Goal: Communication & Community: Answer question/provide support

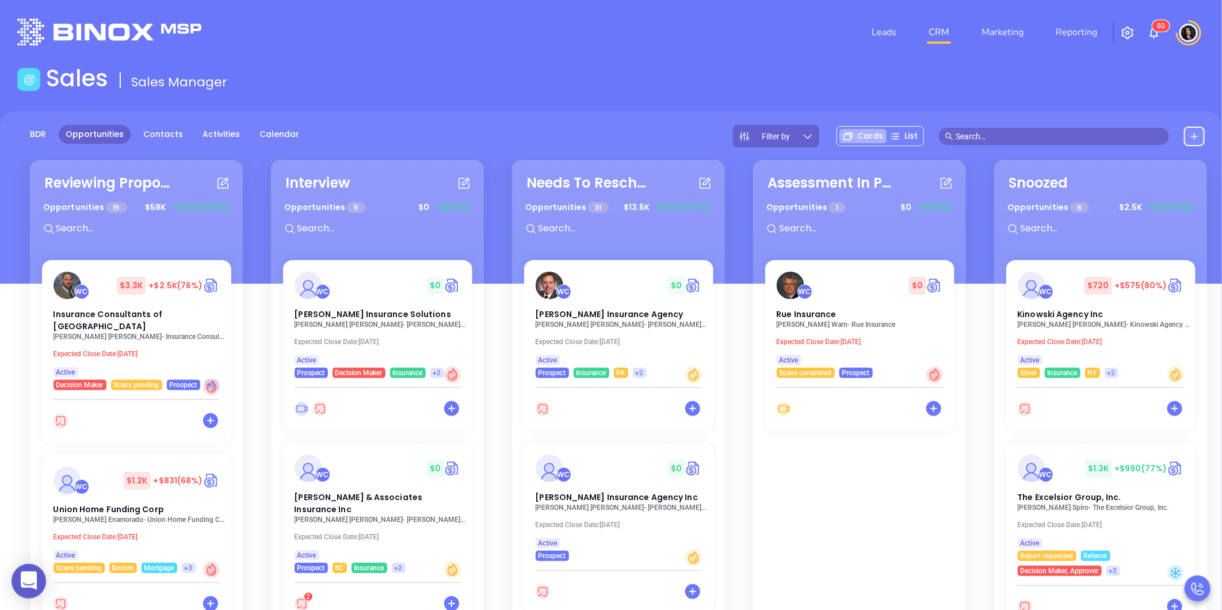
scroll to position [957, 0]
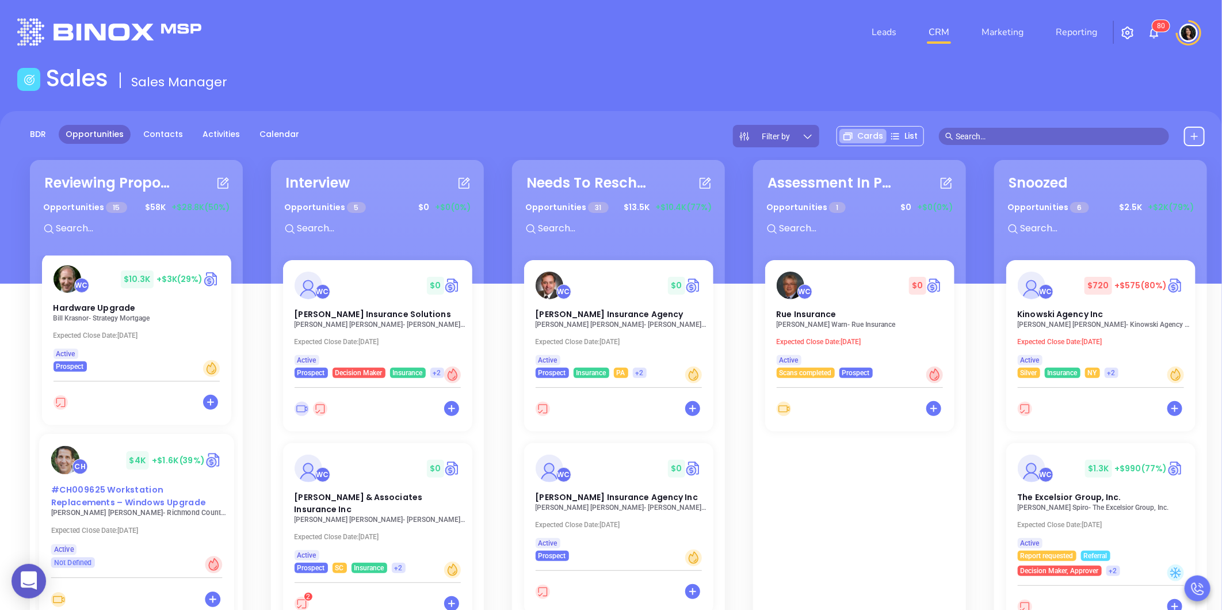
click at [179, 486] on div "#CH009625 Workstation Replacements – Windows Upgrade" at bounding box center [136, 496] width 185 height 25
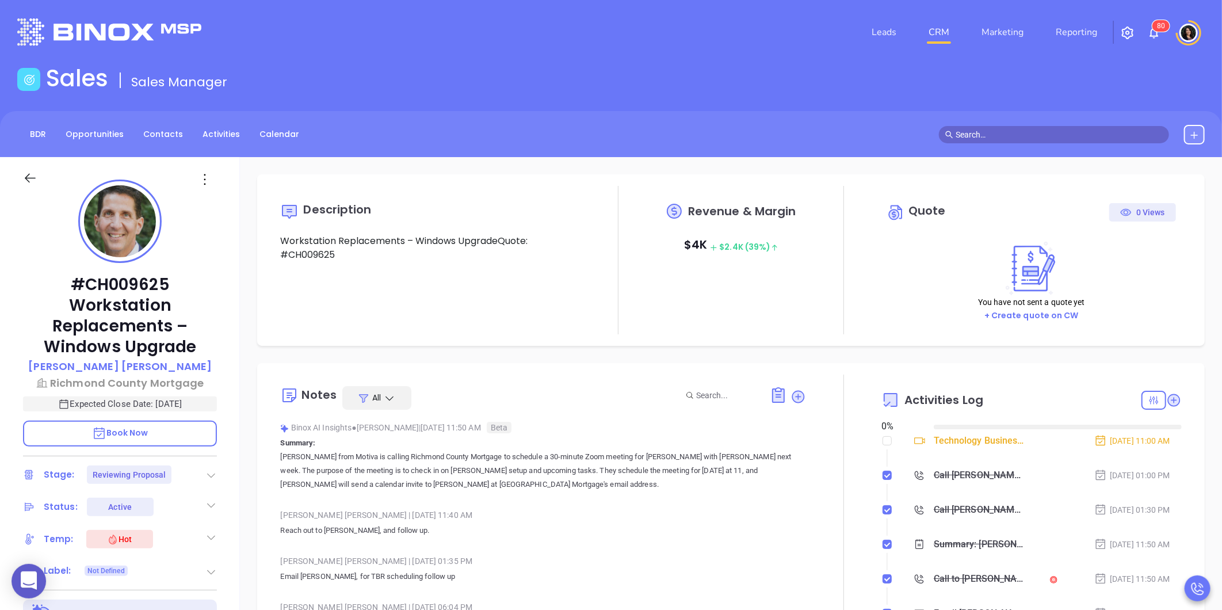
type input "[DATE]"
type input "Carla Humber"
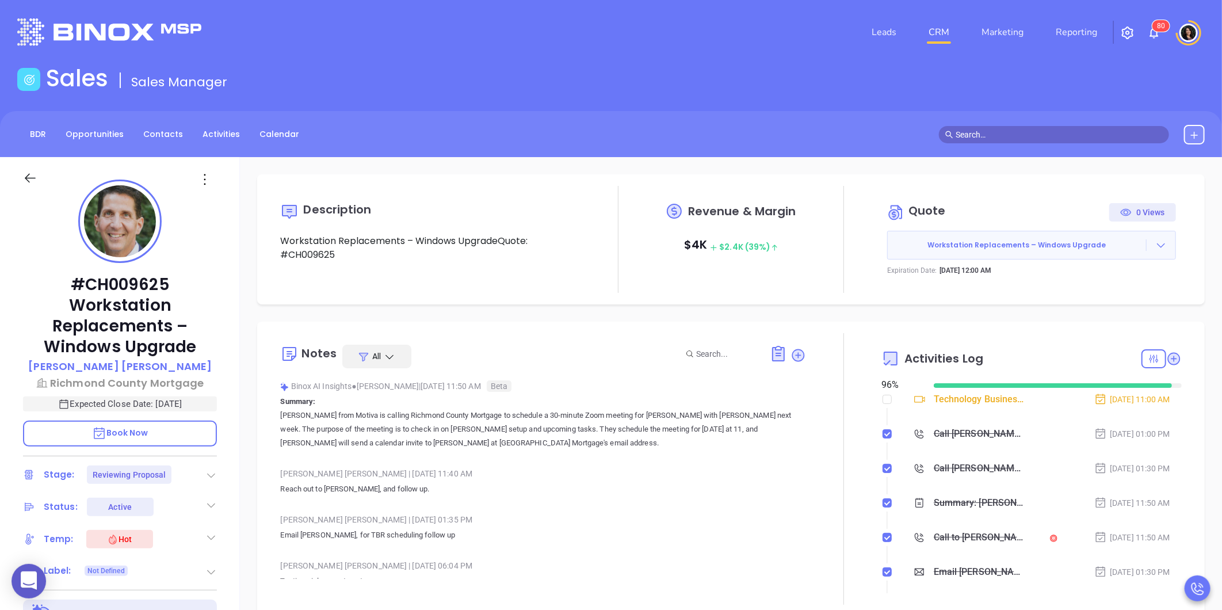
click at [953, 33] on link "CRM" at bounding box center [939, 32] width 30 height 23
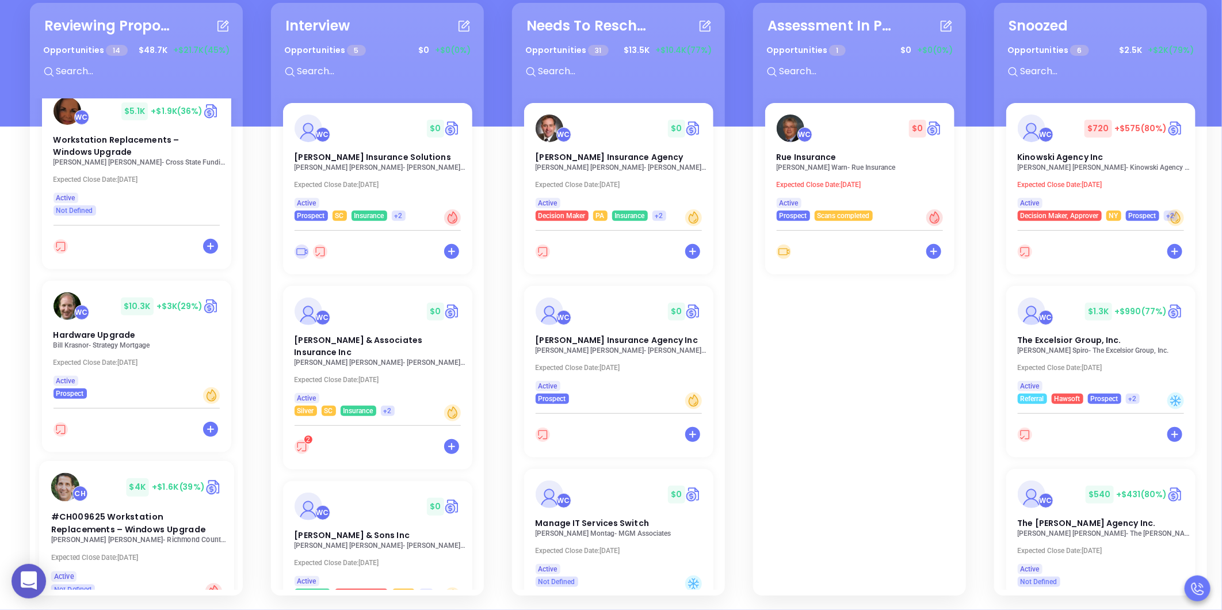
scroll to position [639, 0]
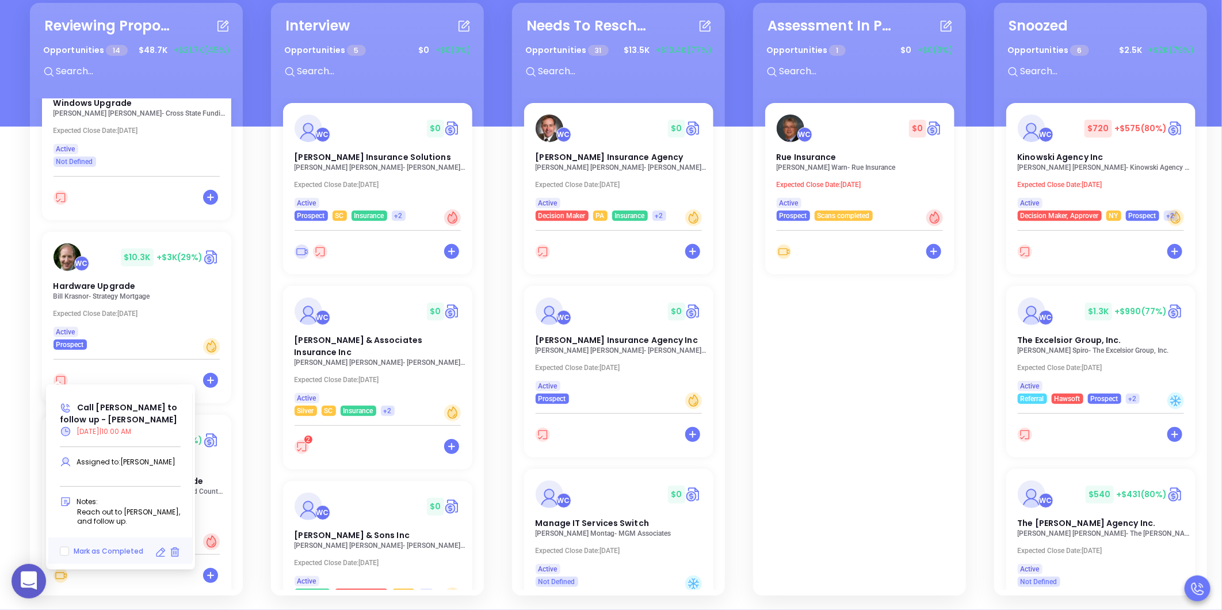
click at [159, 547] on icon at bounding box center [161, 553] width 12 height 12
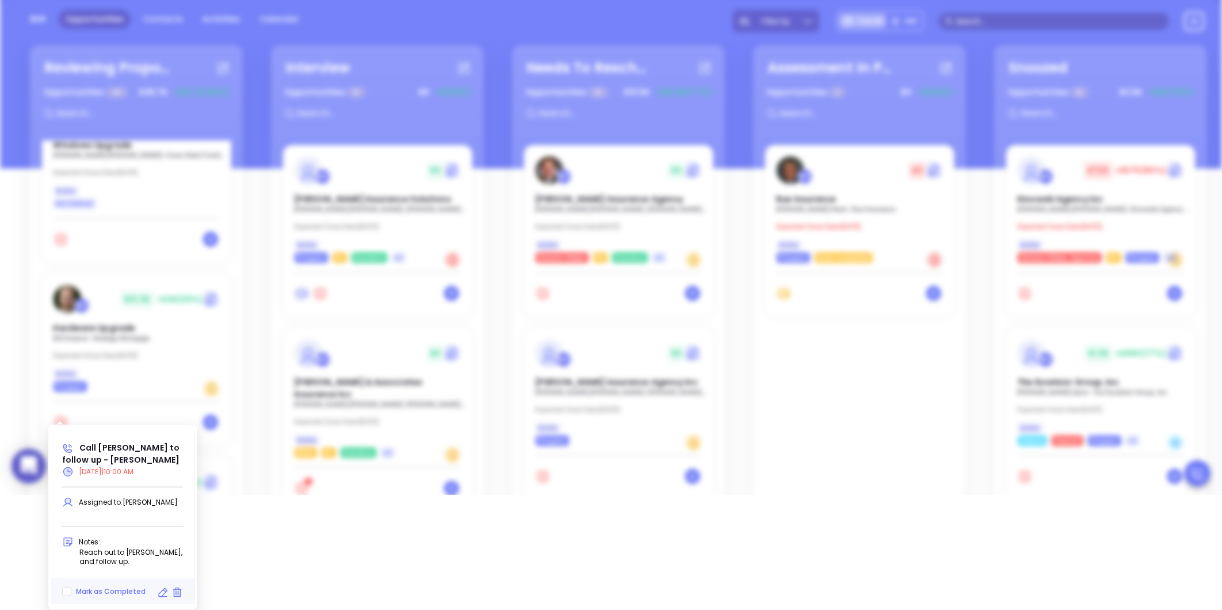
type input "09/02/2025"
type input "Call Bill to follow up - Bill Krasnor"
type input "Call"
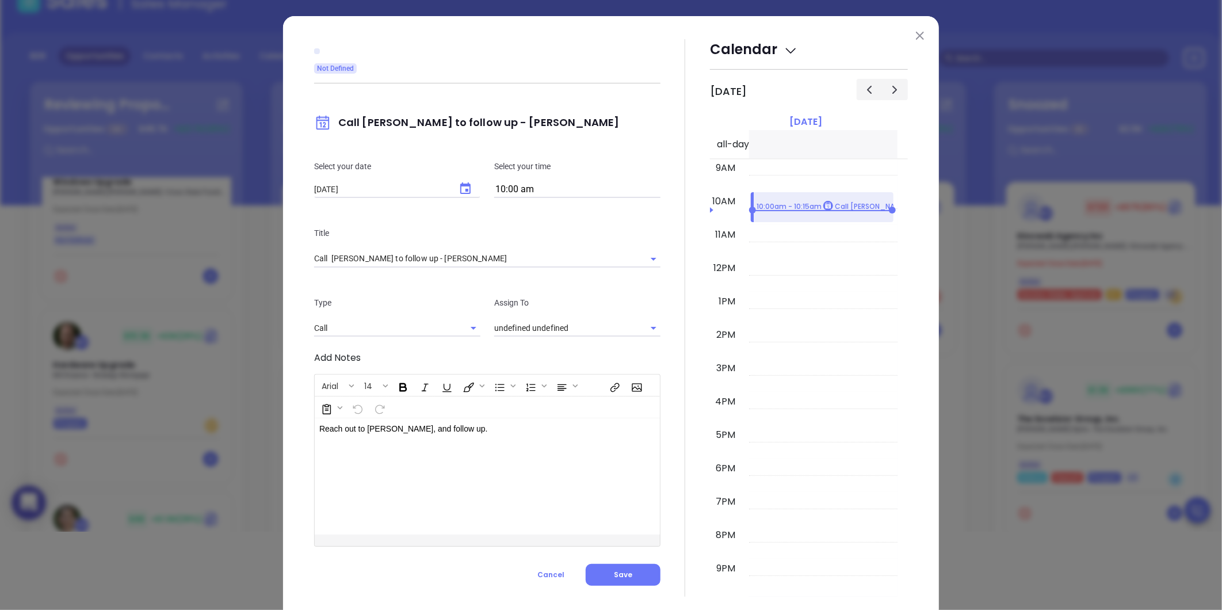
scroll to position [0, 0]
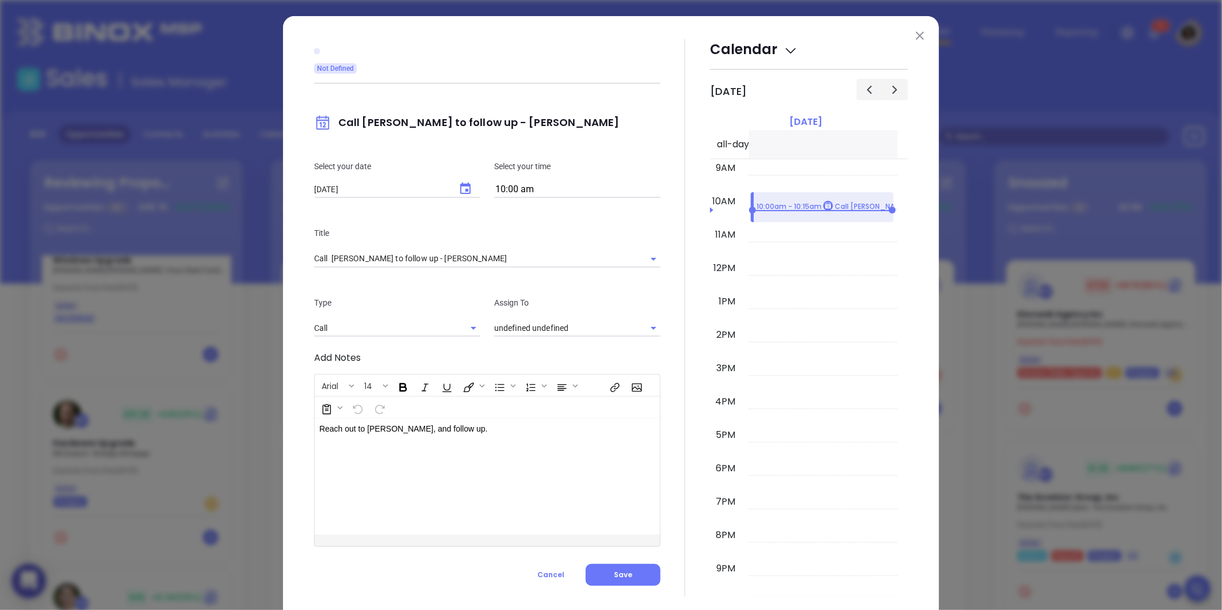
type input "[PERSON_NAME]"
click at [461, 186] on div "Not Defined Call Bill to follow up - Bill Krasnor Select your date 09/02/2025 ​…" at bounding box center [487, 317] width 346 height 557
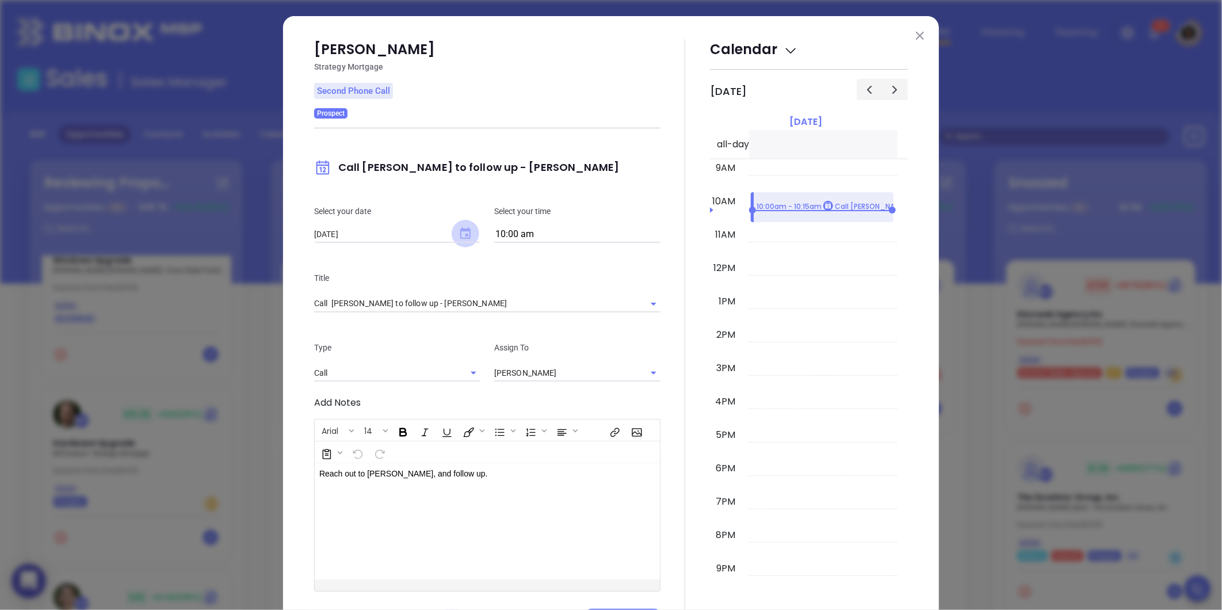
click at [461, 229] on icon "Choose date, selected date is Sep 2, 2025" at bounding box center [465, 233] width 10 height 12
click at [400, 303] on button "3" at bounding box center [402, 305] width 21 height 21
type input "[DATE]"
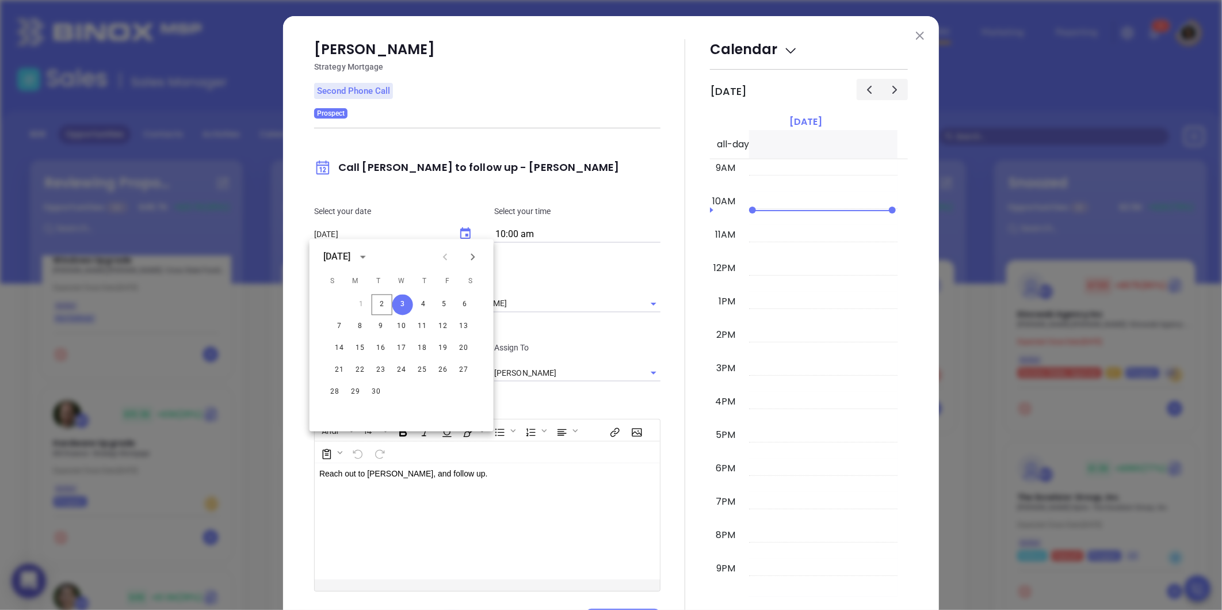
click at [283, 297] on div "Bill Krasnor Strategy Mortgage Second Phone Call Prospect Call Bill to follow u…" at bounding box center [611, 335] width 656 height 639
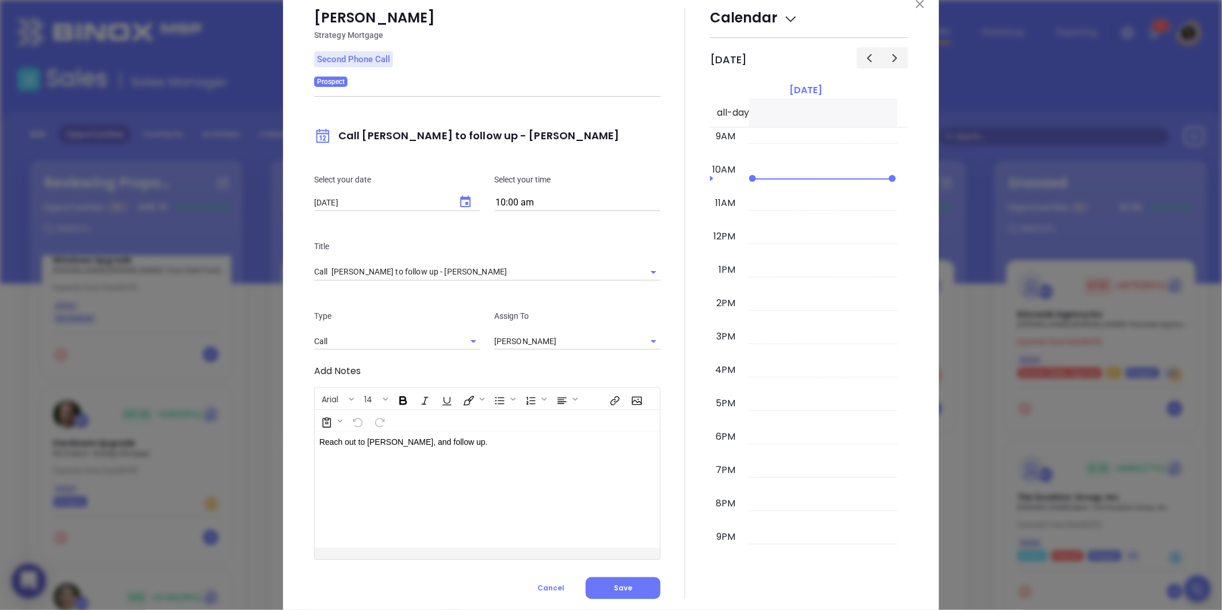
scroll to position [60, 0]
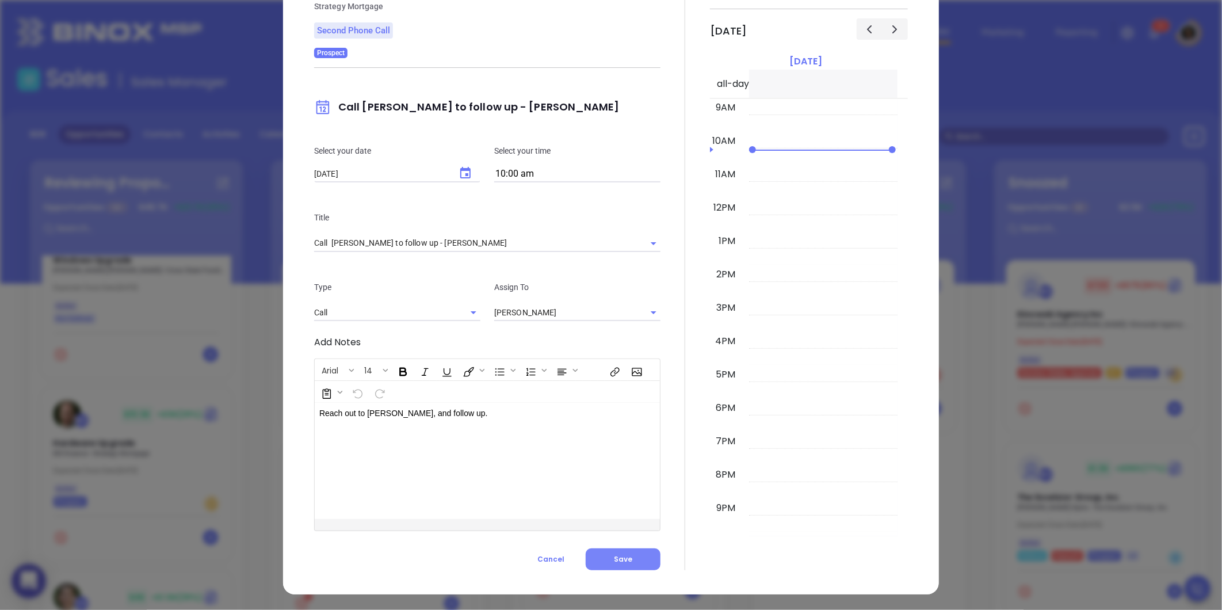
click at [614, 564] on button "Save" at bounding box center [623, 559] width 75 height 22
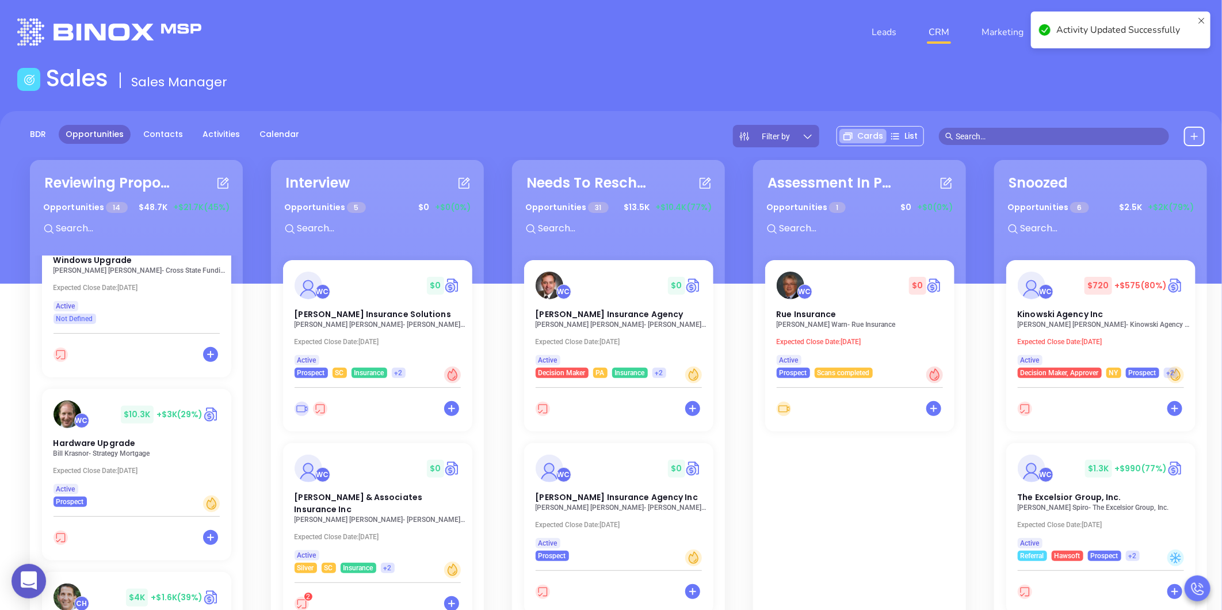
click at [463, 9] on header "Leads CRM Marketing Reporting 8 0 Financial Leads Leads" at bounding box center [610, 32] width 1187 height 64
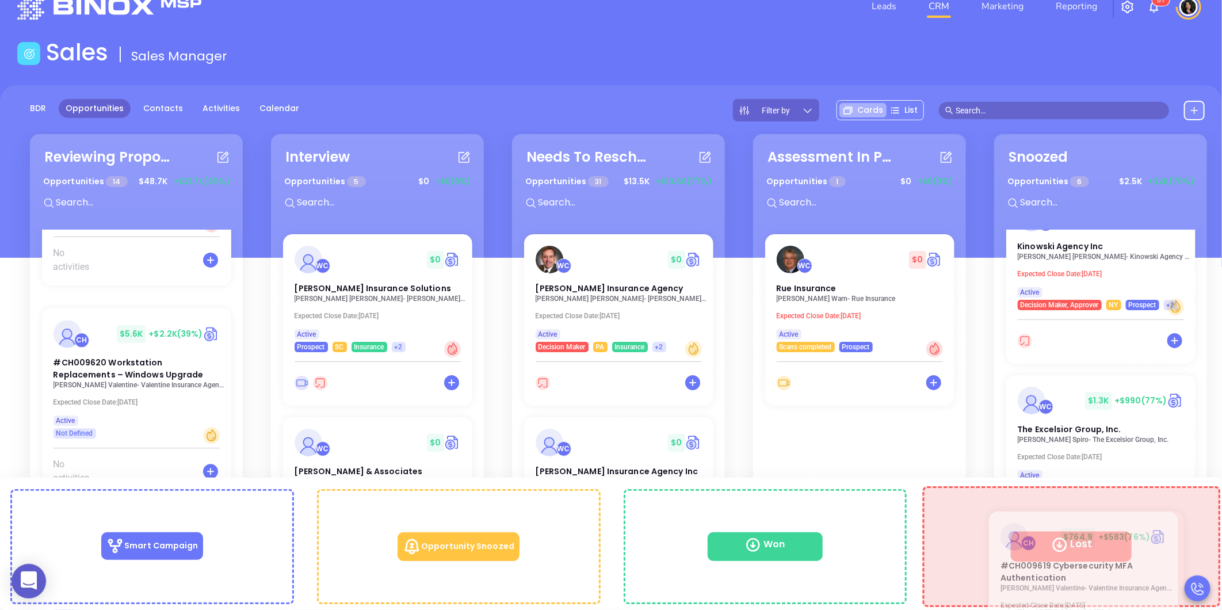
scroll to position [72, 0]
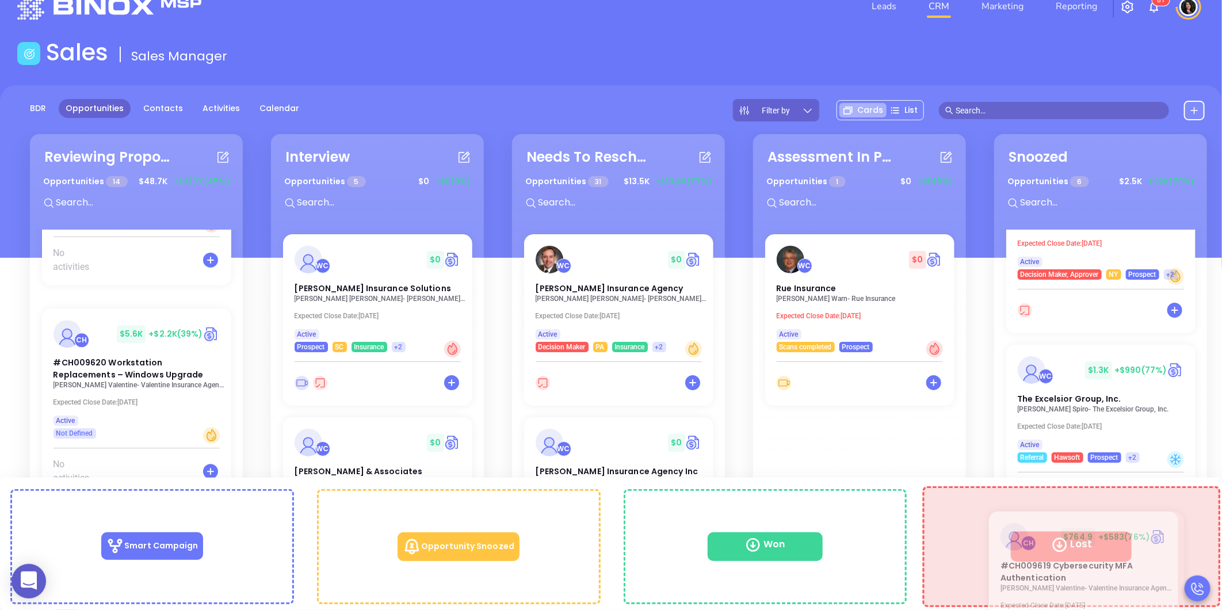
drag, startPoint x: 100, startPoint y: 326, endPoint x: 1048, endPoint y: 548, distance: 973.8
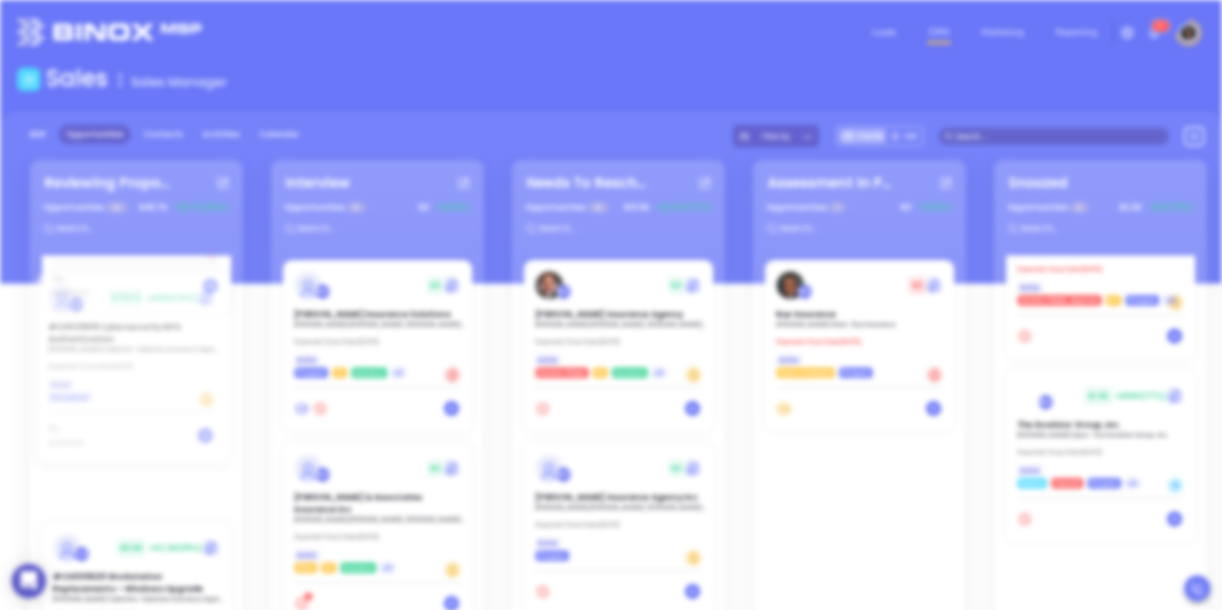
scroll to position [77, 0]
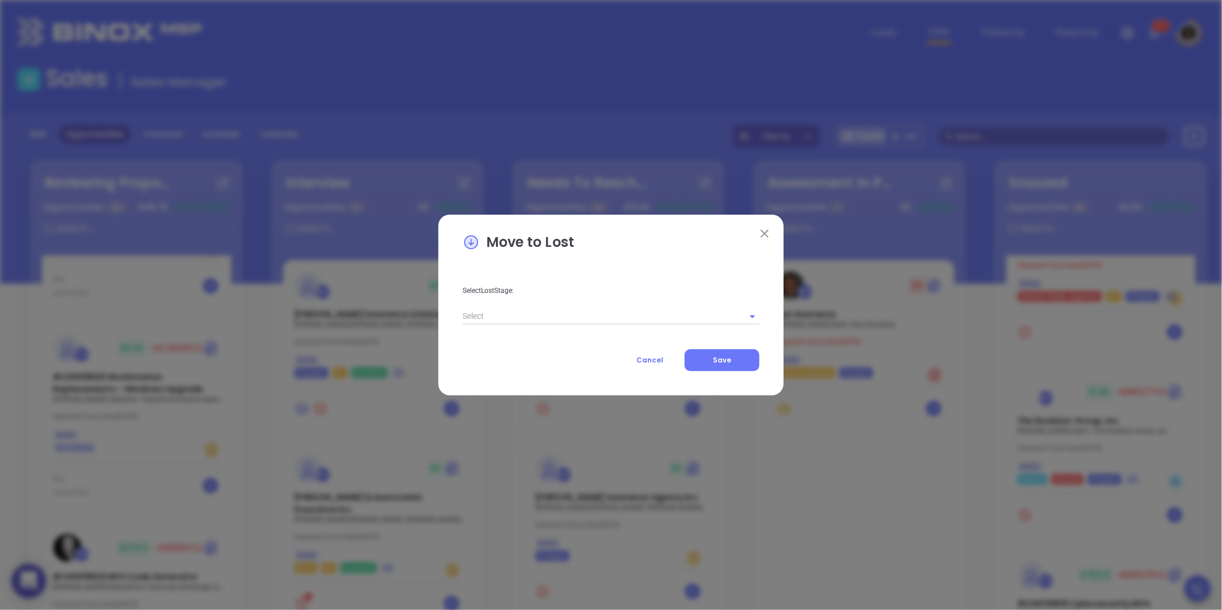
drag, startPoint x: 1048, startPoint y: 548, endPoint x: 672, endPoint y: 319, distance: 440.2
click at [672, 319] on div "Arial 14" at bounding box center [611, 306] width 296 height 44
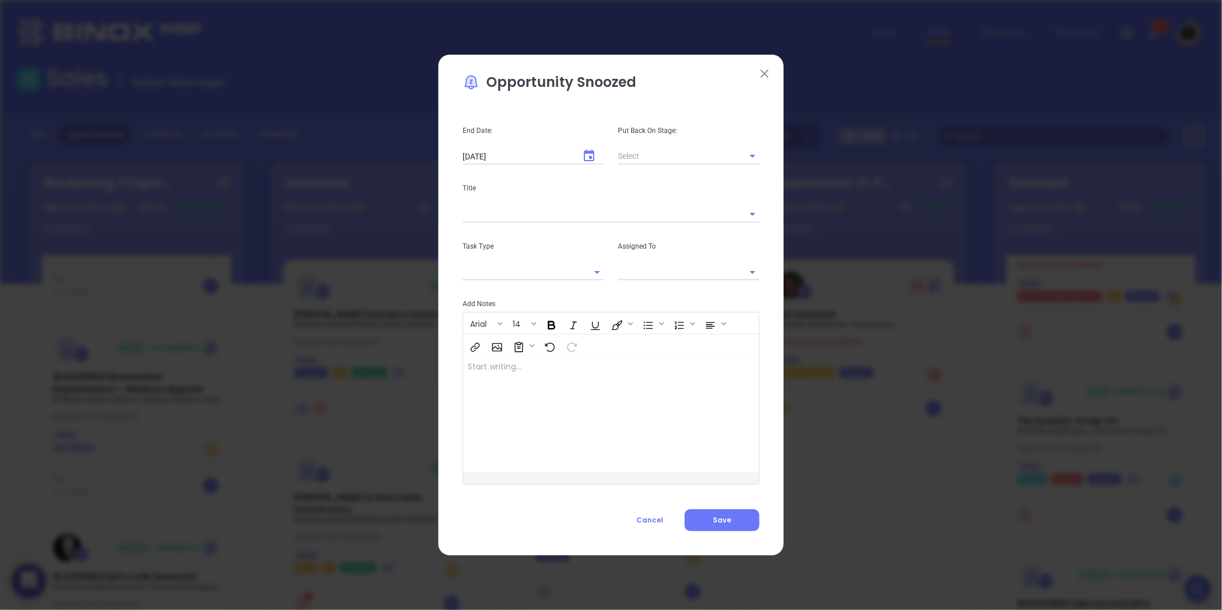
type input "[PERSON_NAME]"
click at [648, 522] on span "Cancel" at bounding box center [649, 520] width 27 height 10
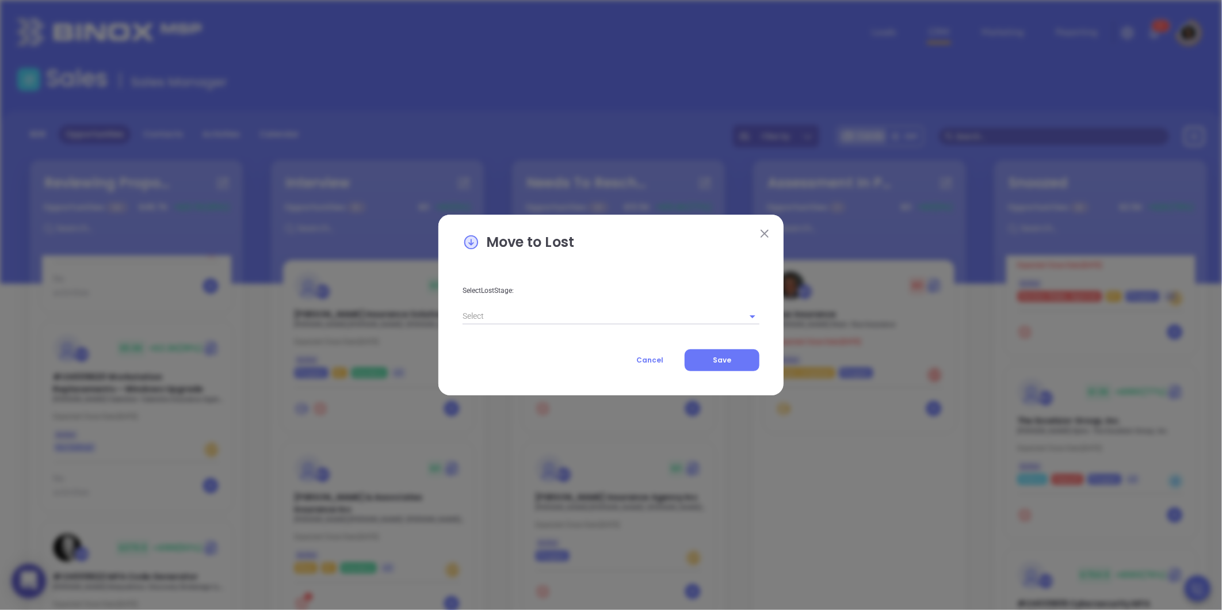
click at [629, 318] on input "text" at bounding box center [595, 316] width 265 height 17
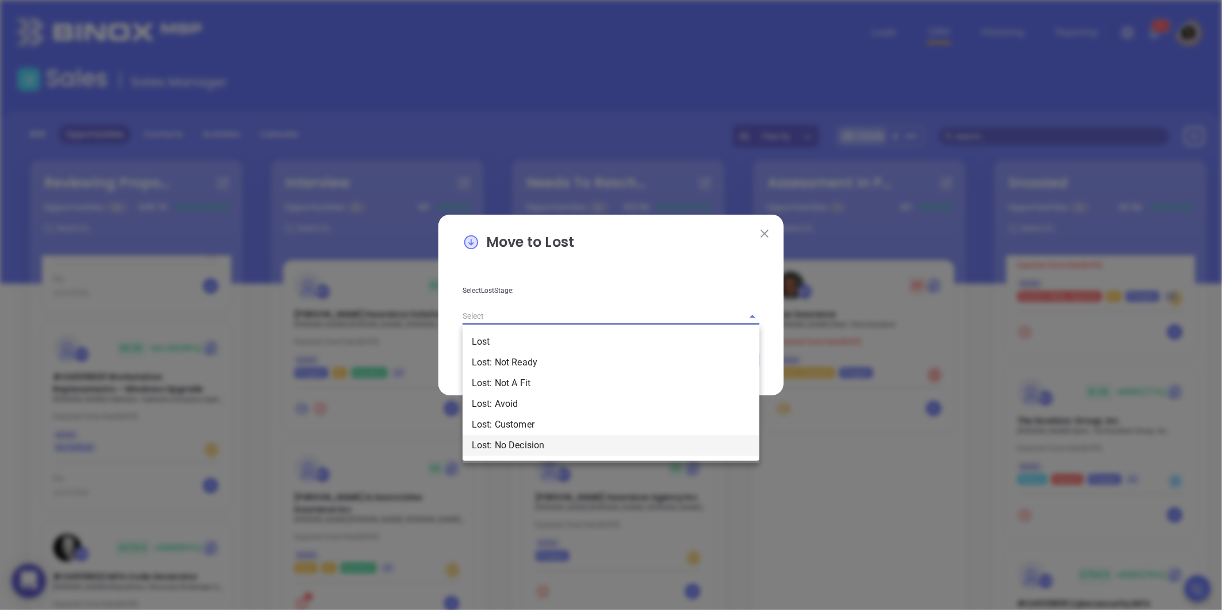
click at [538, 441] on li "Lost: No Decision" at bounding box center [611, 445] width 297 height 21
type input "Lost: No Decision"
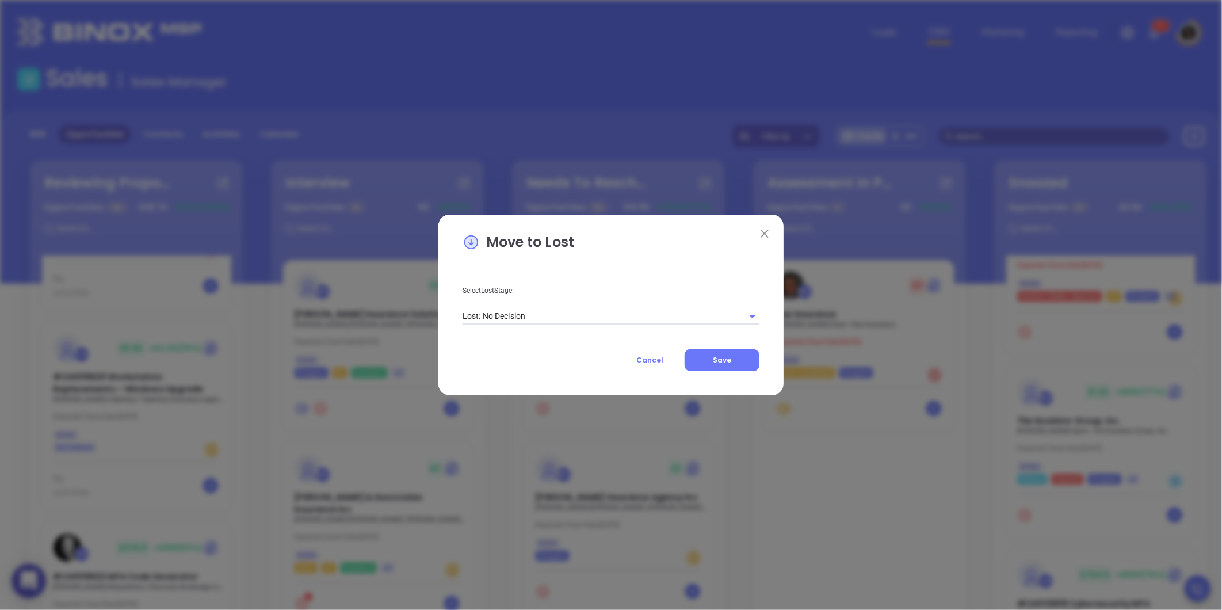
click at [762, 232] on img at bounding box center [765, 234] width 8 height 8
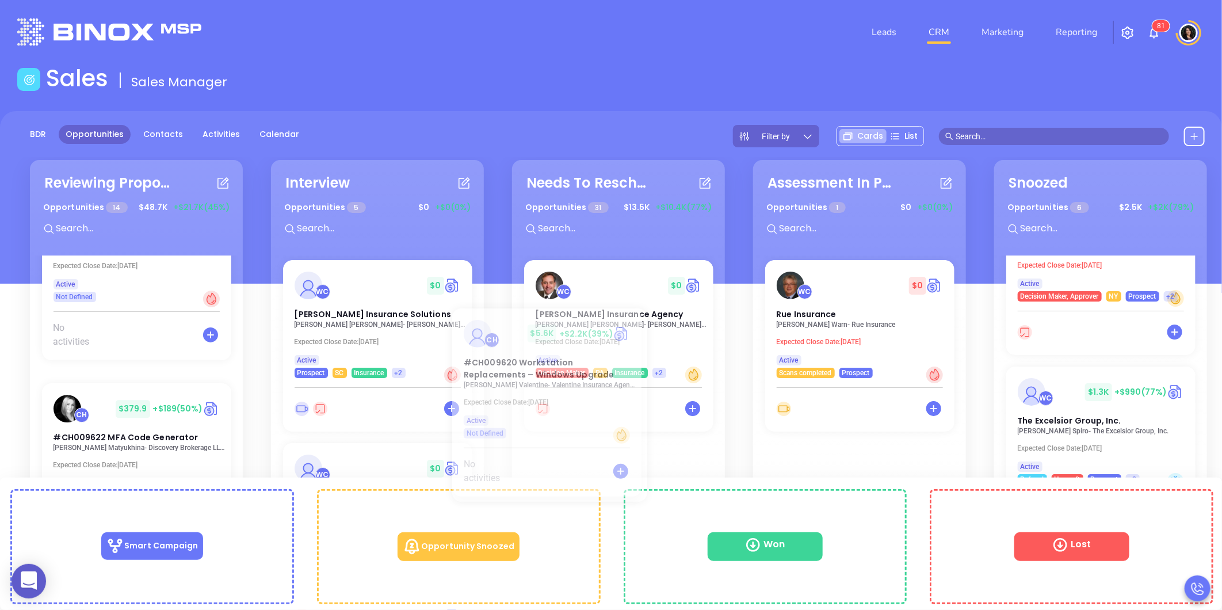
scroll to position [1782, 0]
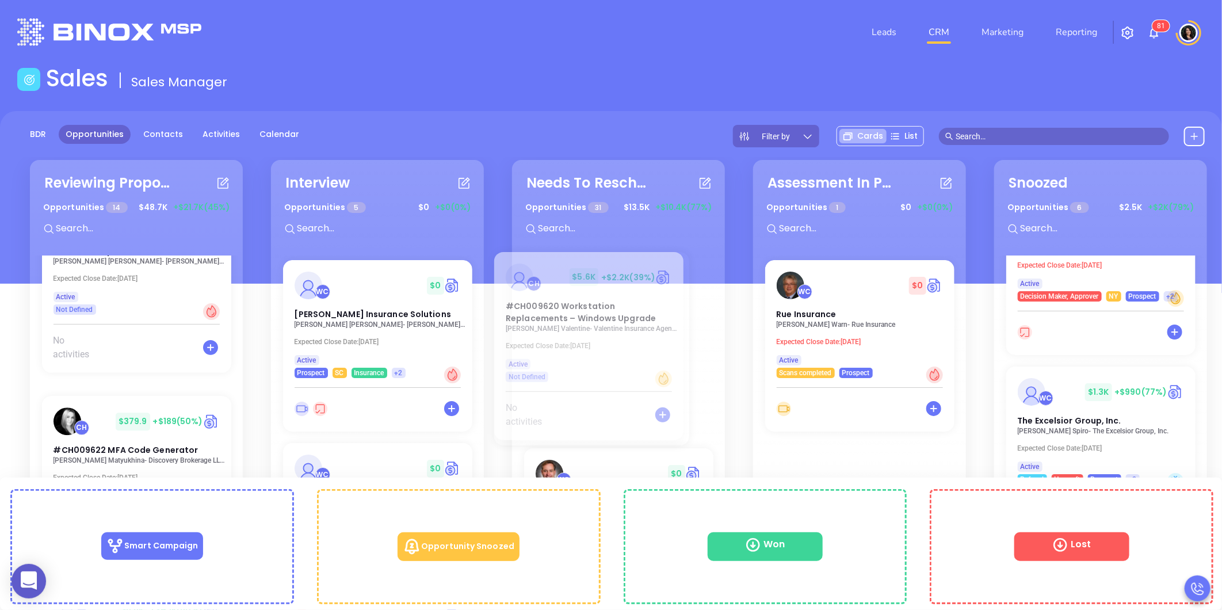
drag, startPoint x: 100, startPoint y: 335, endPoint x: 557, endPoint y: 277, distance: 461.1
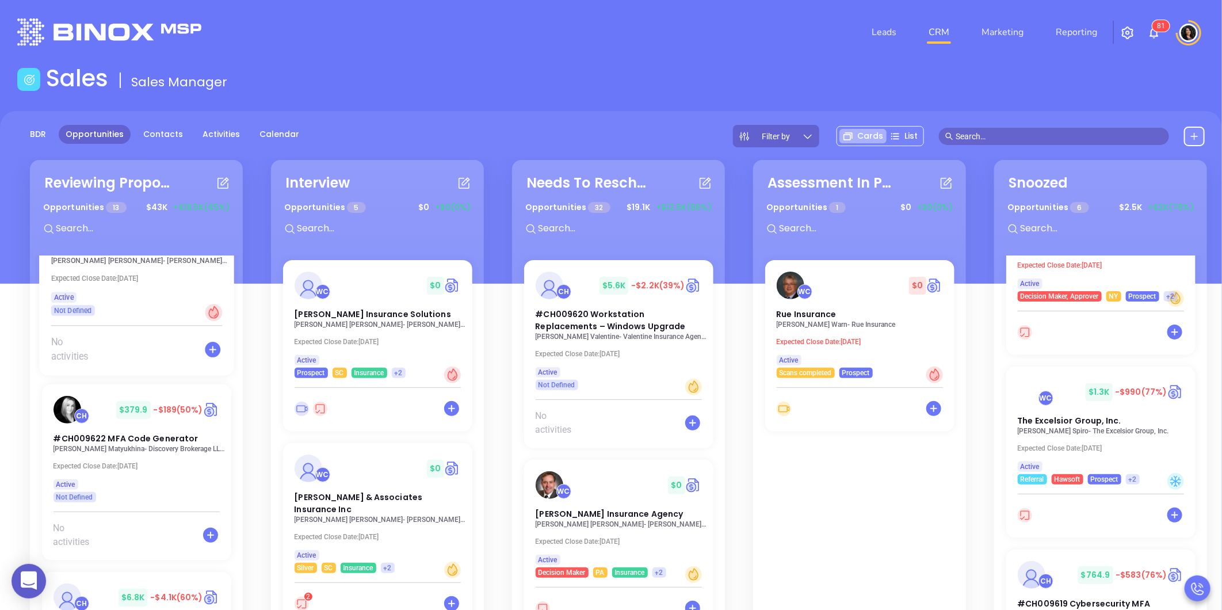
scroll to position [1583, 0]
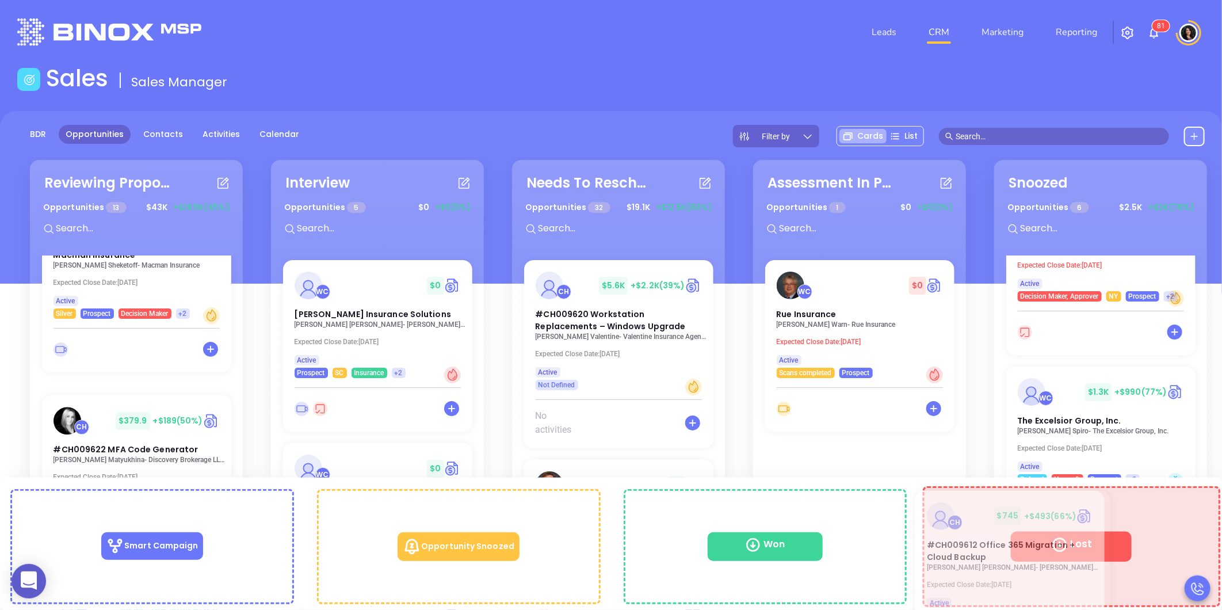
drag, startPoint x: 94, startPoint y: 403, endPoint x: 970, endPoint y: 525, distance: 884.0
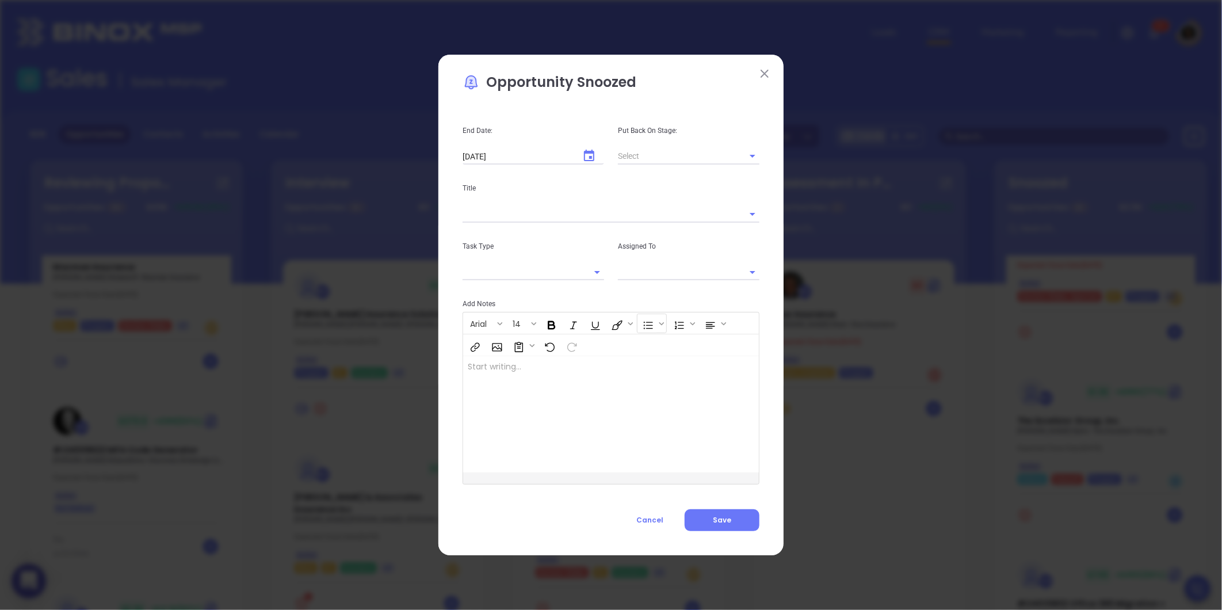
scroll to position [1571, 0]
type input "[PERSON_NAME]"
click at [653, 515] on span "Cancel" at bounding box center [649, 520] width 27 height 10
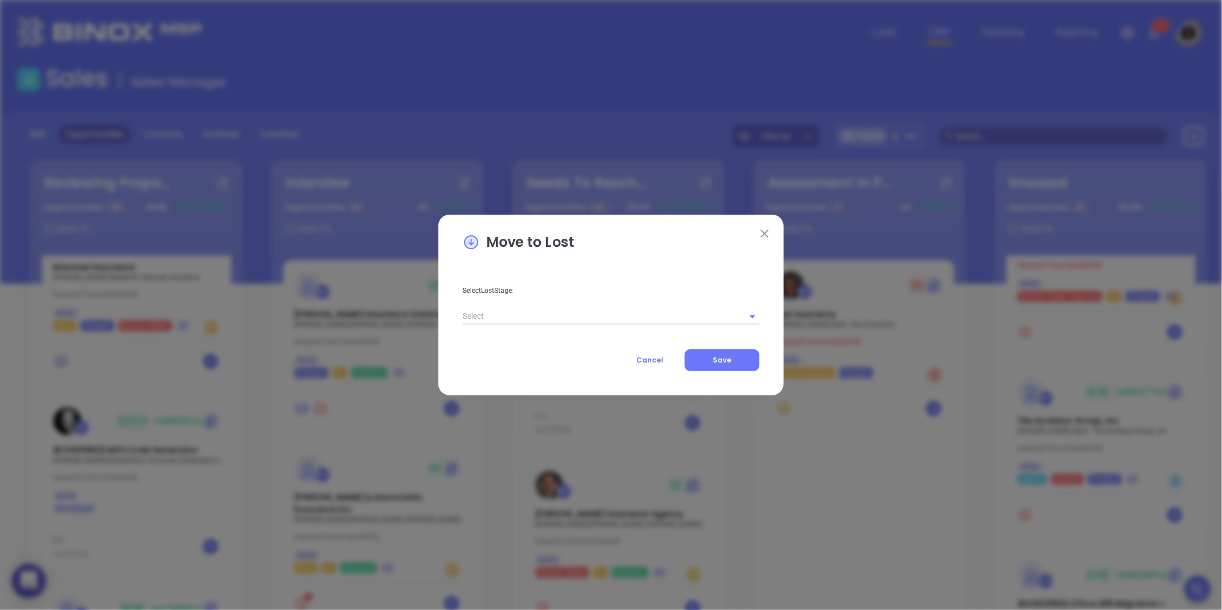
click at [589, 314] on input "text" at bounding box center [595, 316] width 265 height 17
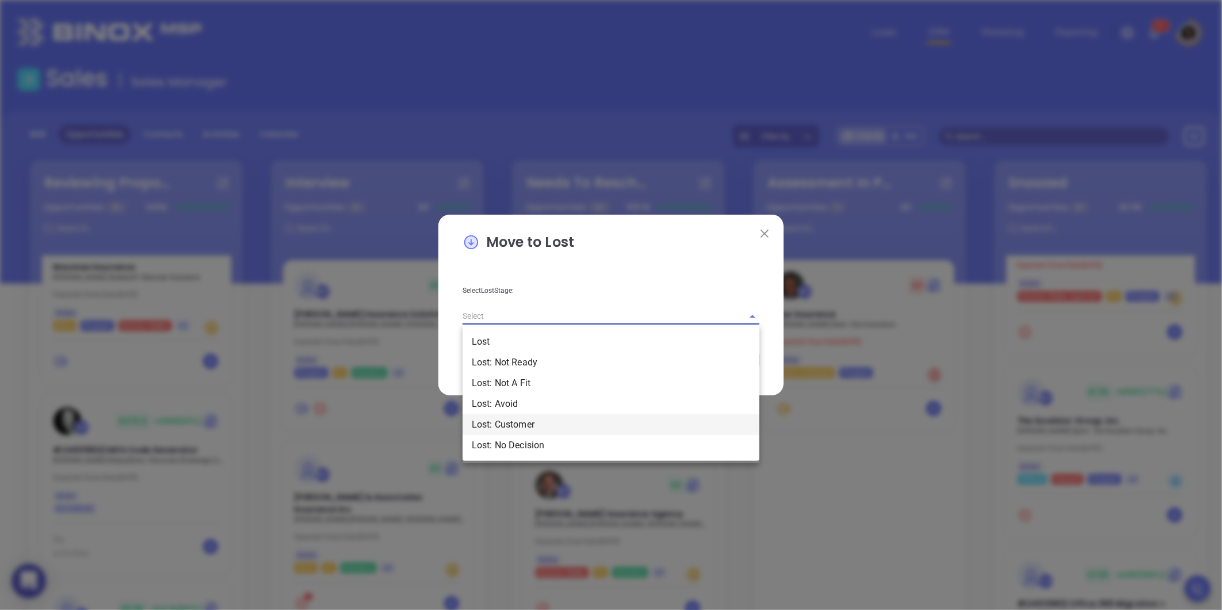
click at [544, 433] on li "Lost: Customer" at bounding box center [611, 424] width 297 height 21
type input "Lost: Customer"
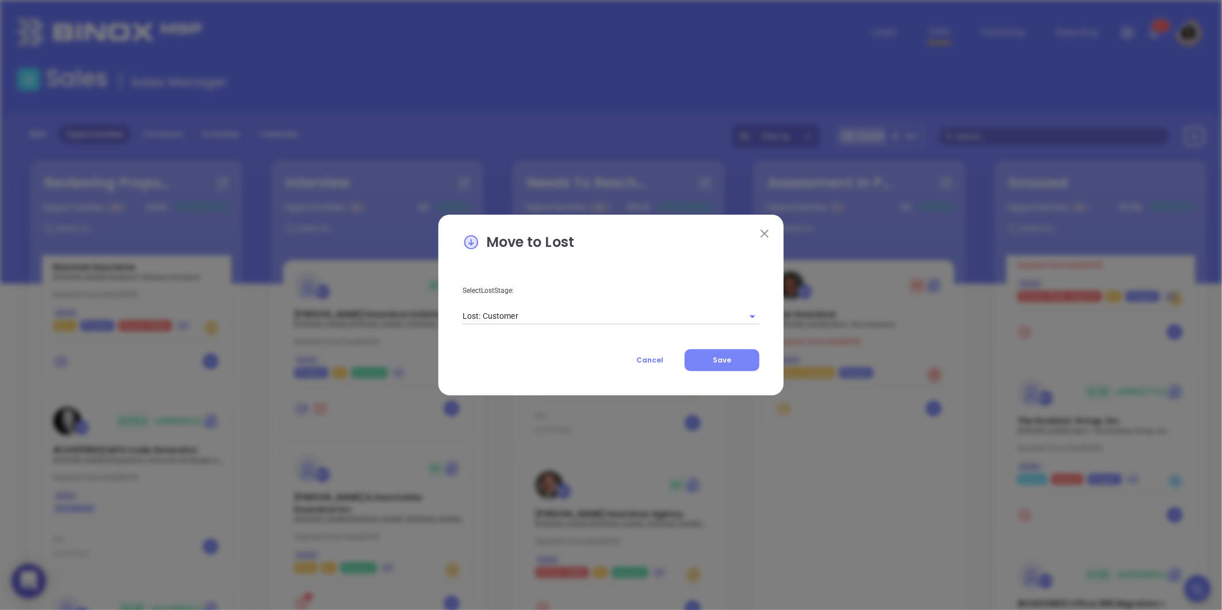
click at [728, 363] on span "Save" at bounding box center [722, 360] width 18 height 10
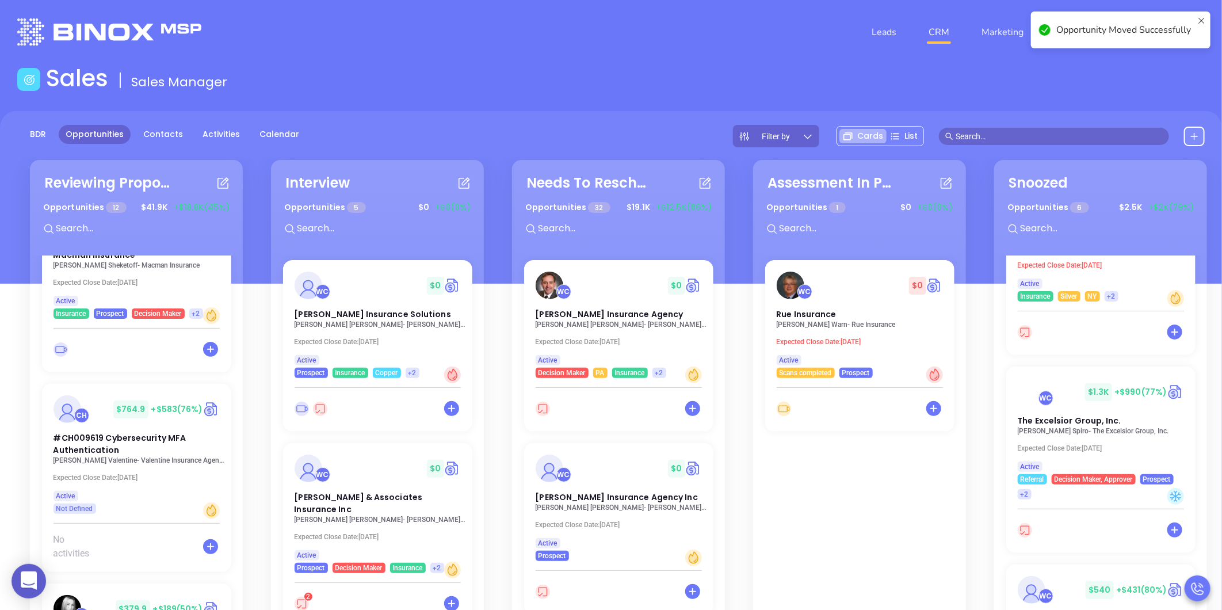
scroll to position [1583, 0]
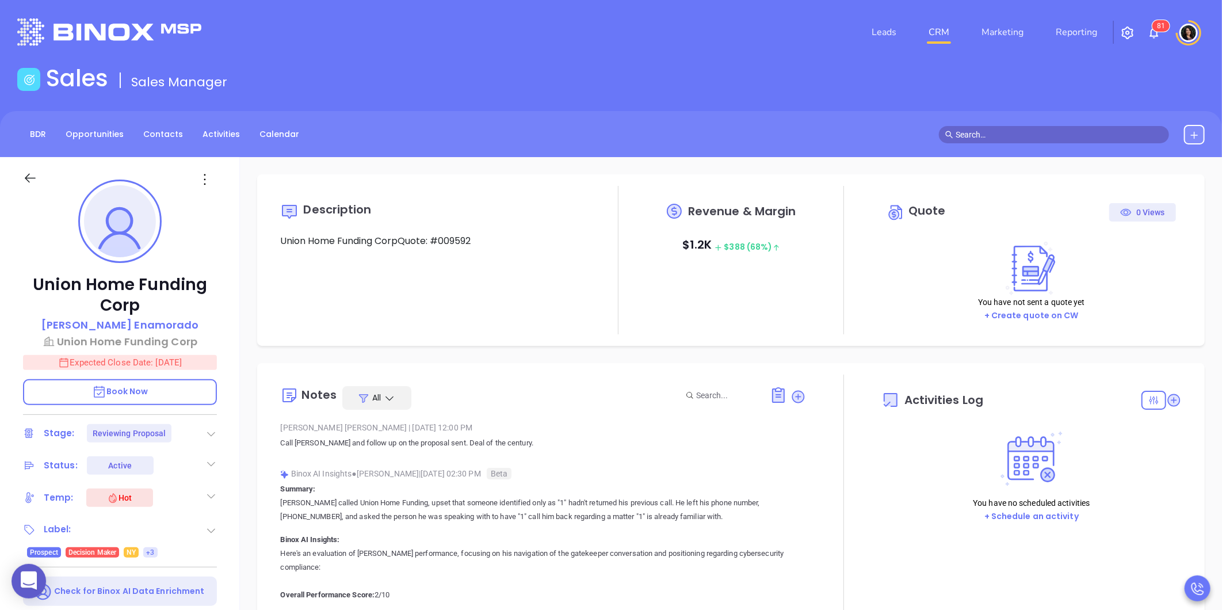
type input "[DATE]"
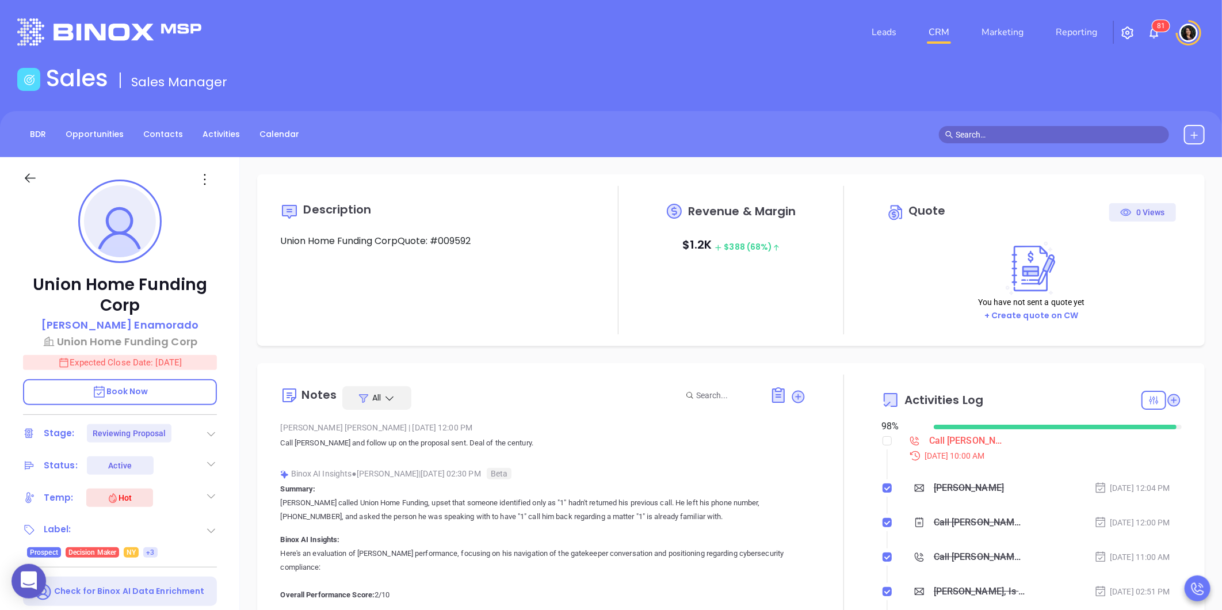
click at [689, 10] on header "Leads CRM Marketing Reporting 8 1 Financial Leads Leads" at bounding box center [610, 32] width 1187 height 64
type input "[PERSON_NAME]"
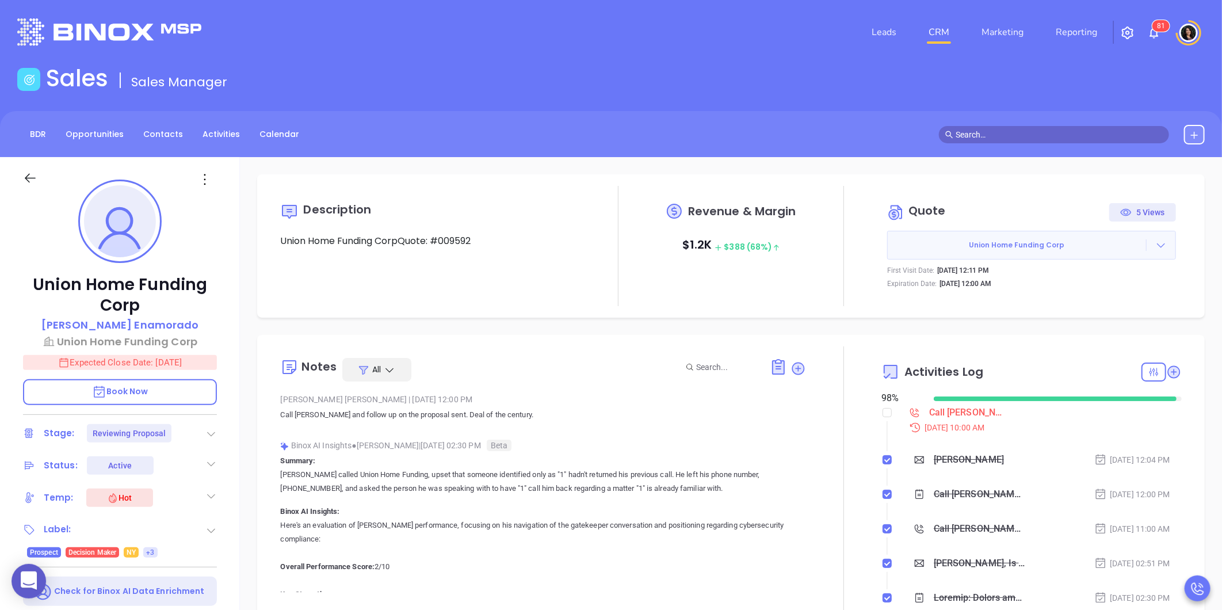
click at [1155, 247] on icon at bounding box center [1161, 245] width 12 height 12
click at [1092, 320] on link "Edit in ConnectWise Sell" at bounding box center [1089, 320] width 102 height 12
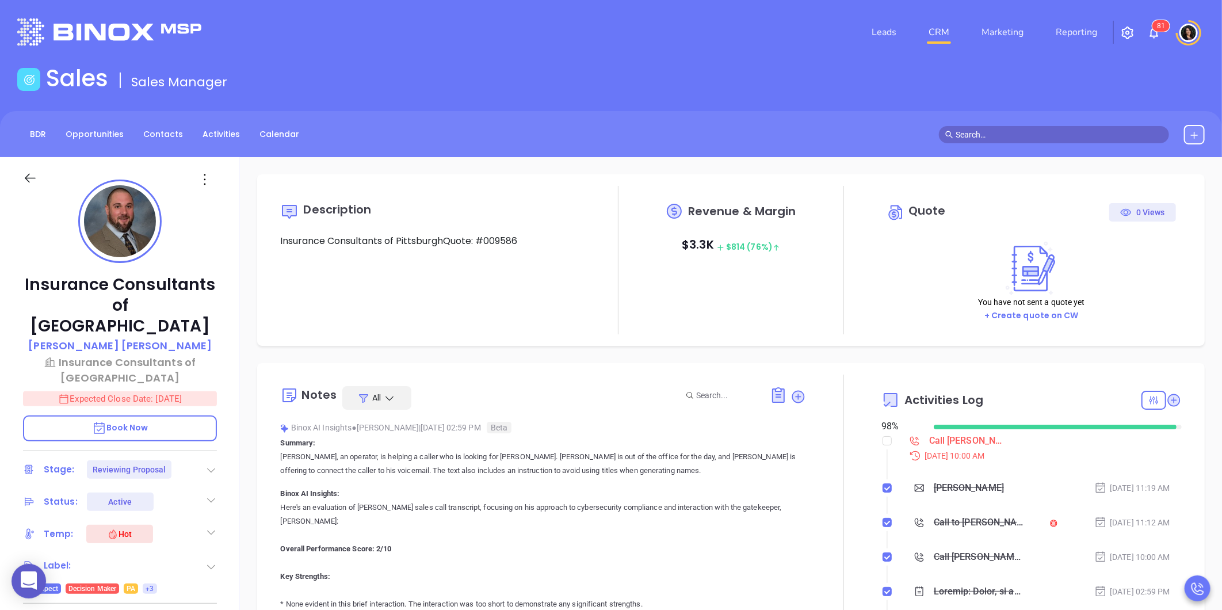
type input "[DATE]"
type input "[PERSON_NAME]"
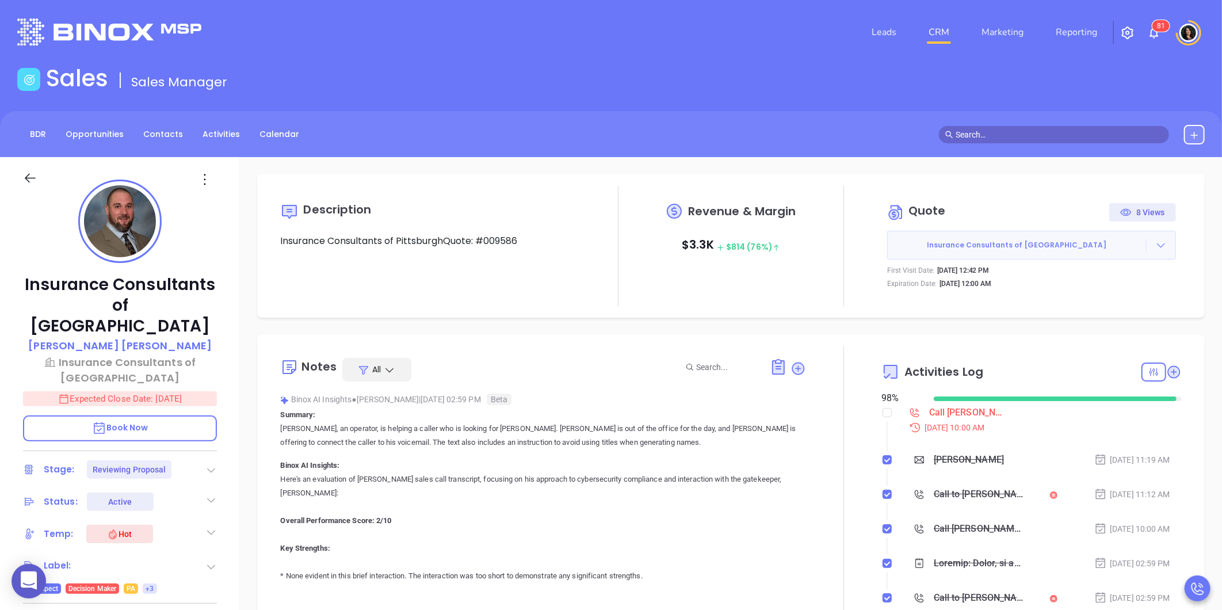
click at [1151, 235] on button "Insurance Consultants of Pittsburgh" at bounding box center [1031, 245] width 289 height 29
click at [1155, 248] on icon at bounding box center [1161, 245] width 12 height 12
click at [1089, 320] on link "Edit in ConnectWise Sell" at bounding box center [1089, 320] width 102 height 12
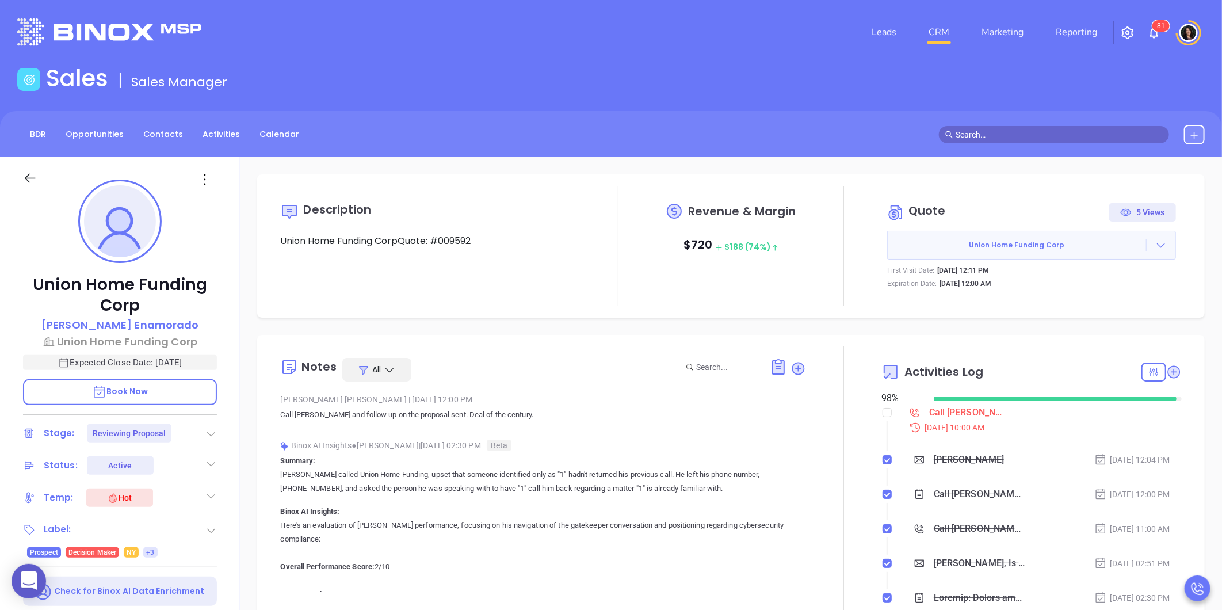
type input "[PERSON_NAME]"
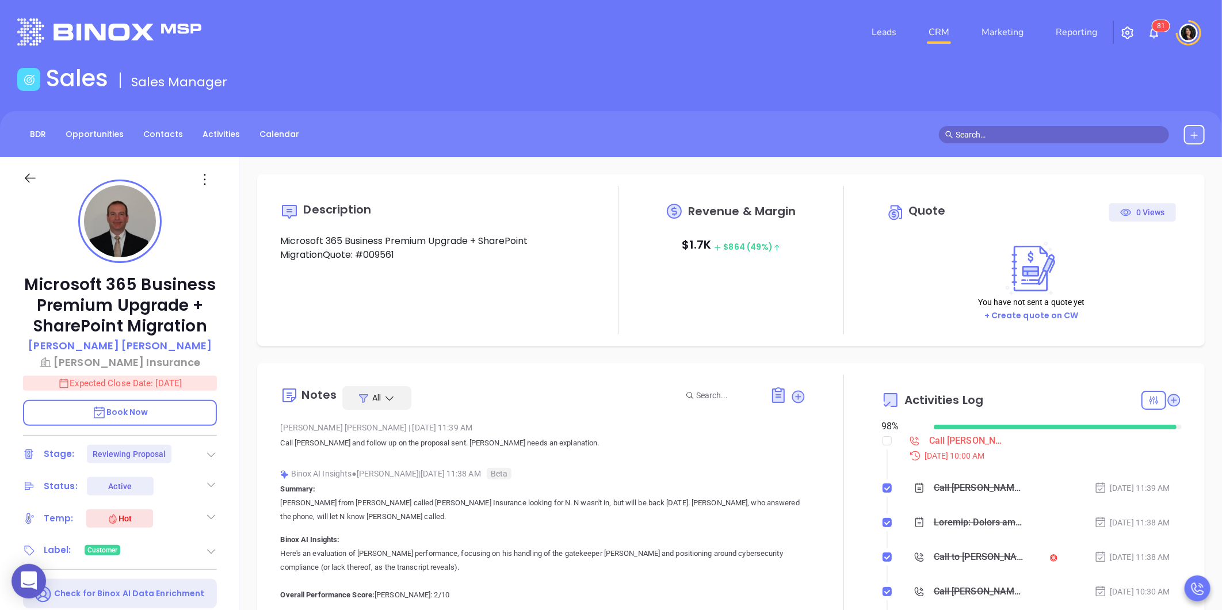
type input "[PERSON_NAME]"
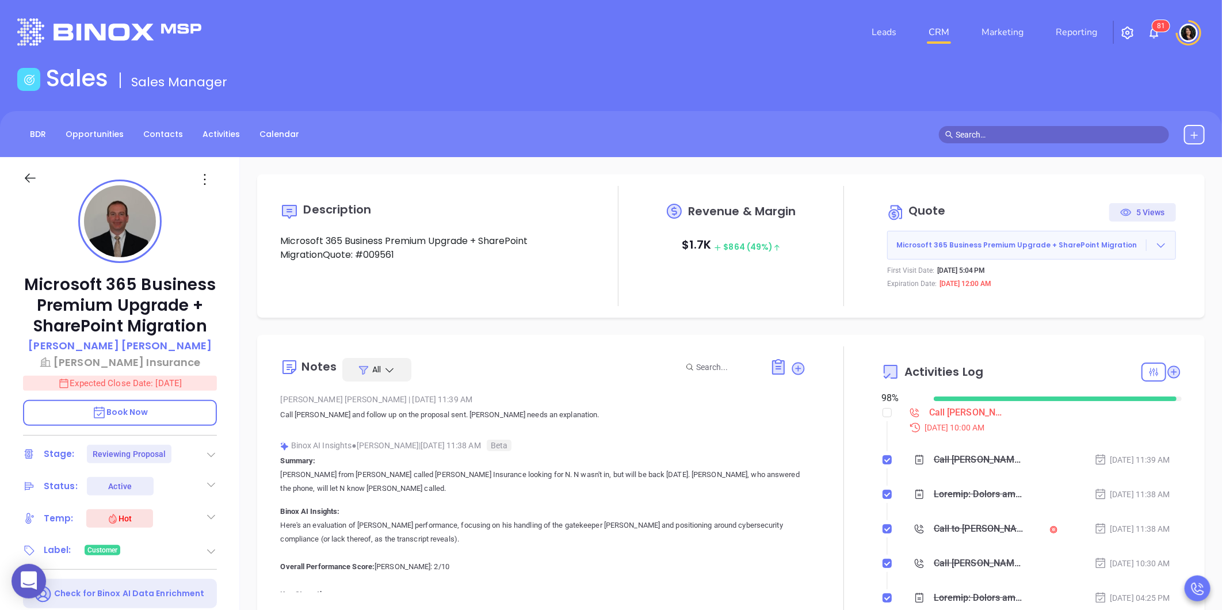
scroll to position [301, 0]
click at [1160, 249] on div at bounding box center [1161, 245] width 29 height 12
click at [1107, 319] on link "Edit in ConnectWise Sell" at bounding box center [1089, 320] width 102 height 12
click at [1155, 246] on icon at bounding box center [1161, 245] width 12 height 12
click at [1094, 321] on link "Edit in ConnectWise Sell" at bounding box center [1089, 320] width 102 height 12
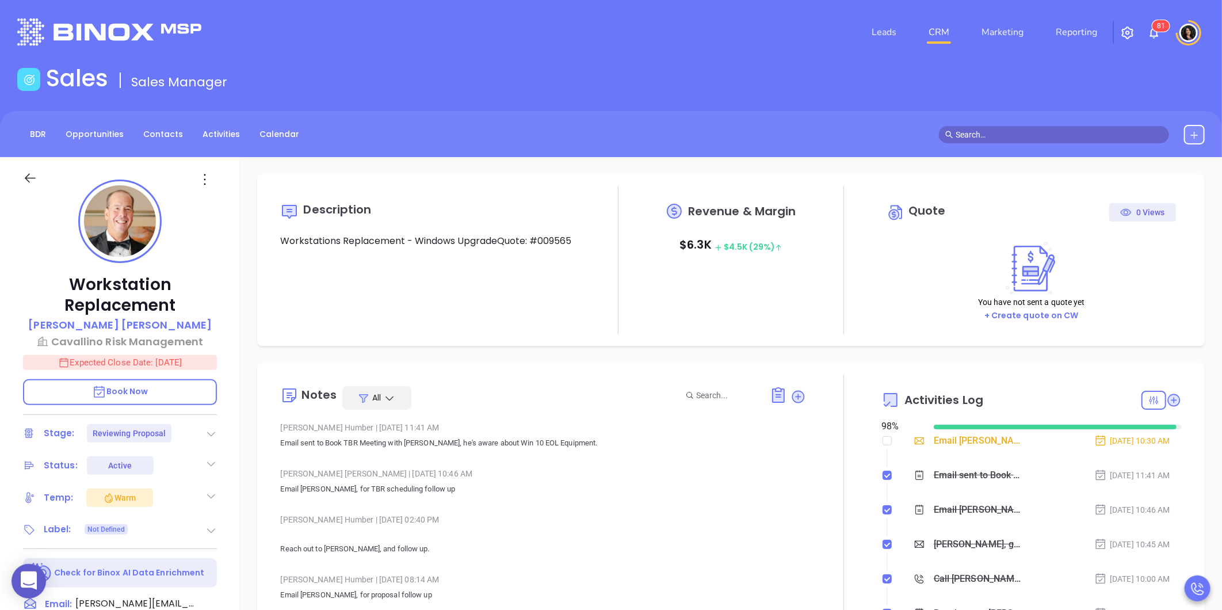
type input "[DATE]"
type input "[PERSON_NAME]"
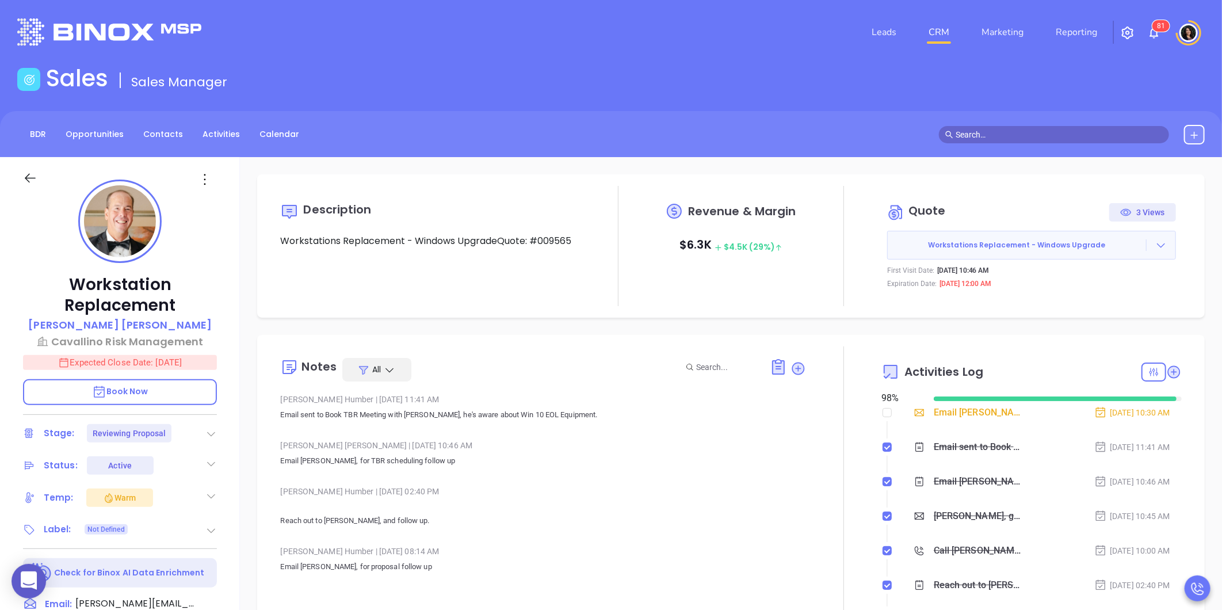
scroll to position [301, 0]
click at [1157, 246] on icon at bounding box center [1161, 245] width 8 height 5
click at [1094, 320] on link "Edit in ConnectWise Sell" at bounding box center [1089, 320] width 102 height 12
click at [1155, 244] on icon at bounding box center [1161, 245] width 12 height 12
click at [1084, 320] on link "Edit in ConnectWise Sell" at bounding box center [1089, 320] width 102 height 12
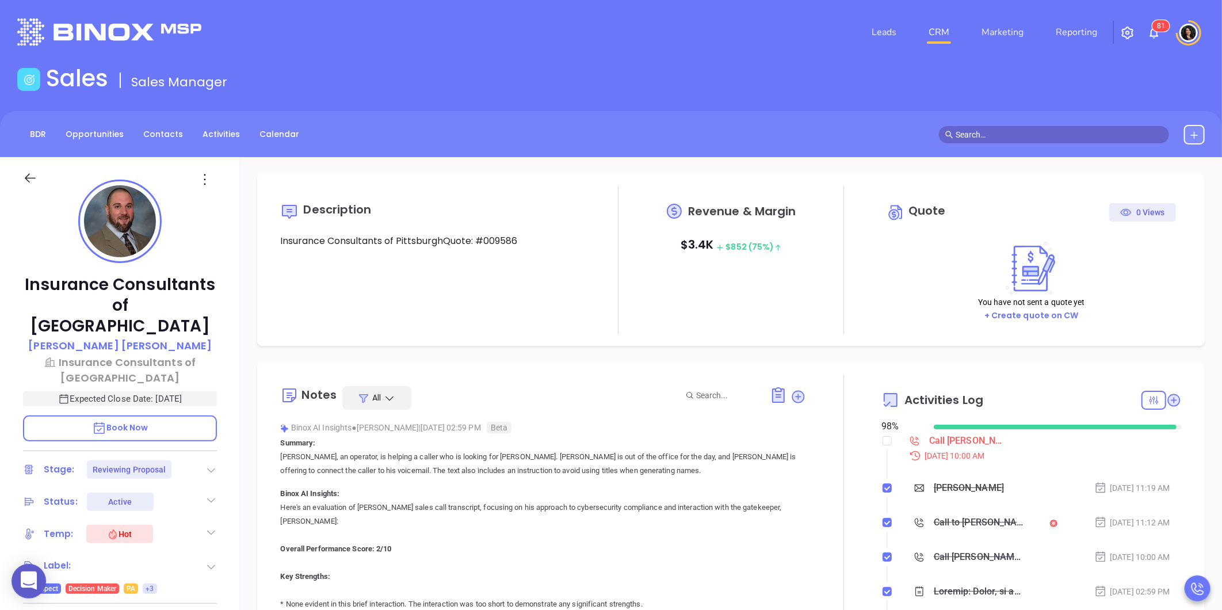
type input "[DATE]"
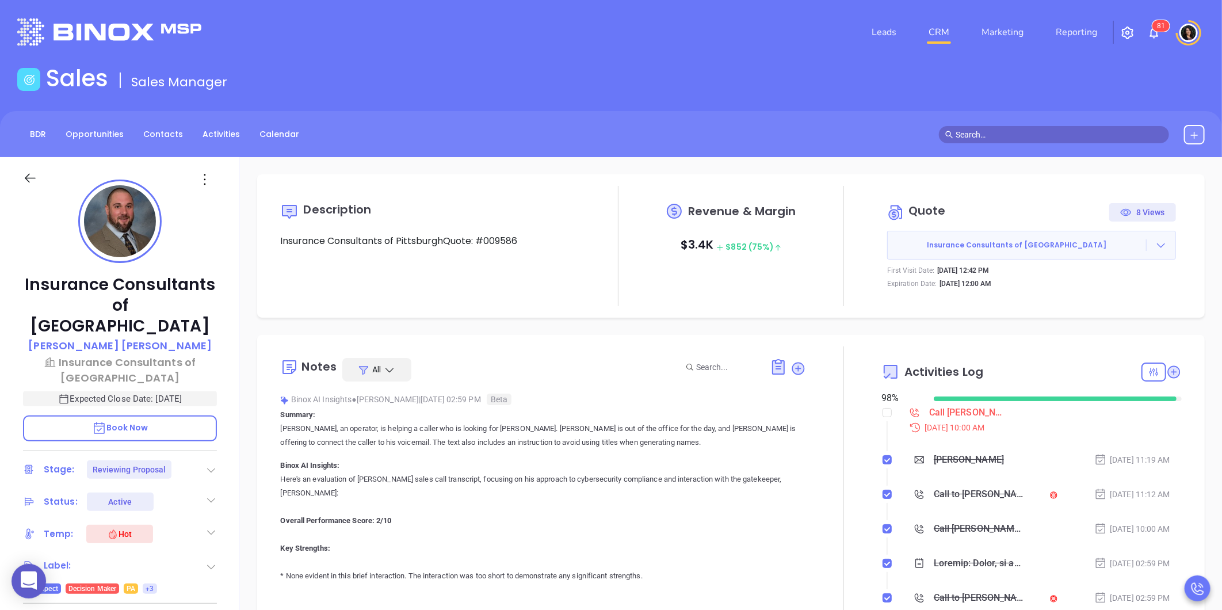
type input "[PERSON_NAME]"
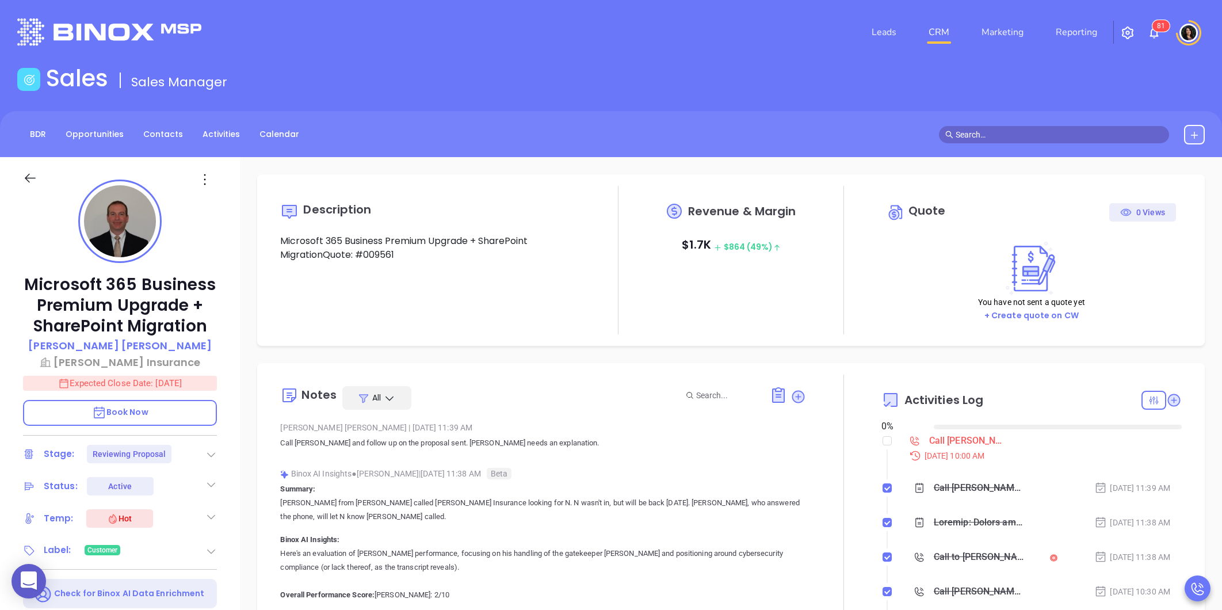
type input "[DATE]"
type input "[PERSON_NAME]"
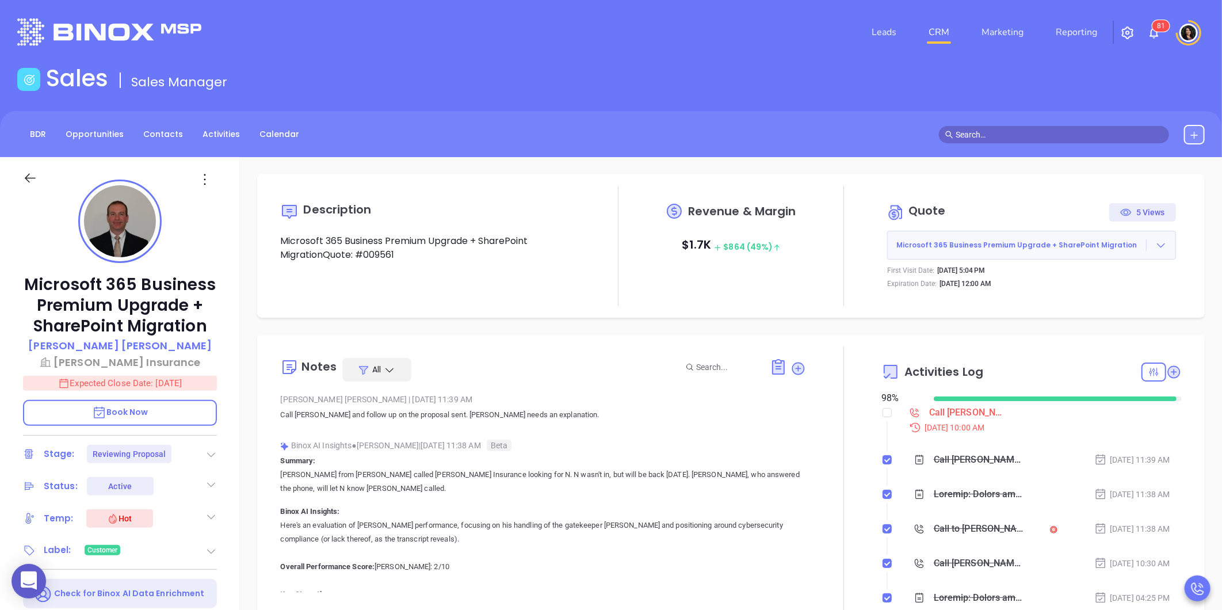
scroll to position [301, 0]
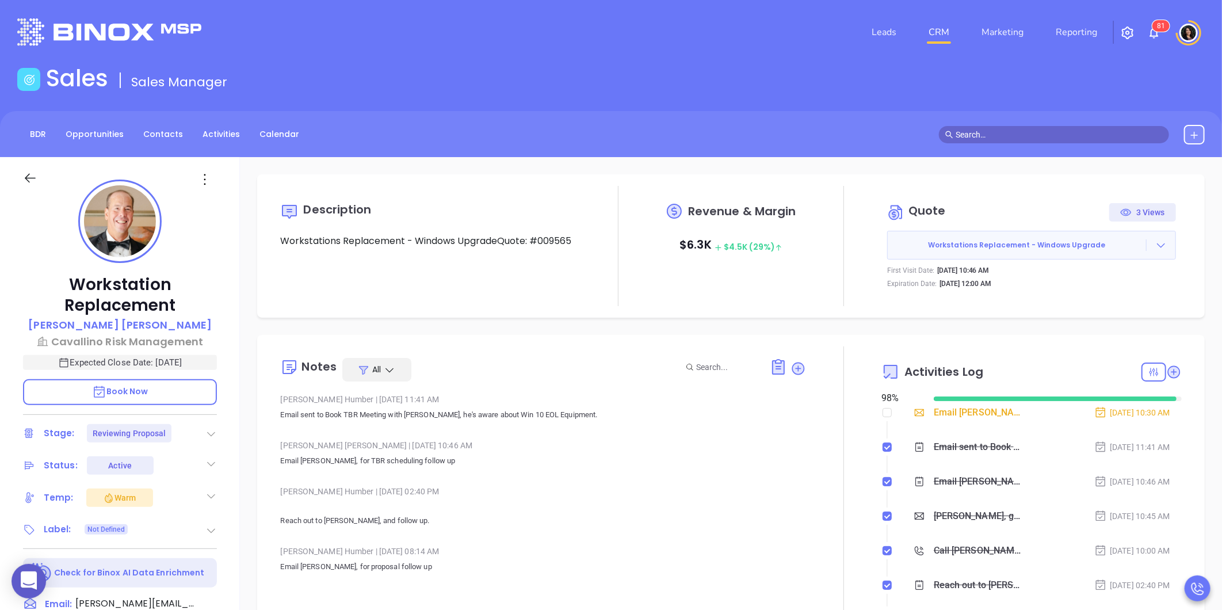
type input "[PERSON_NAME]"
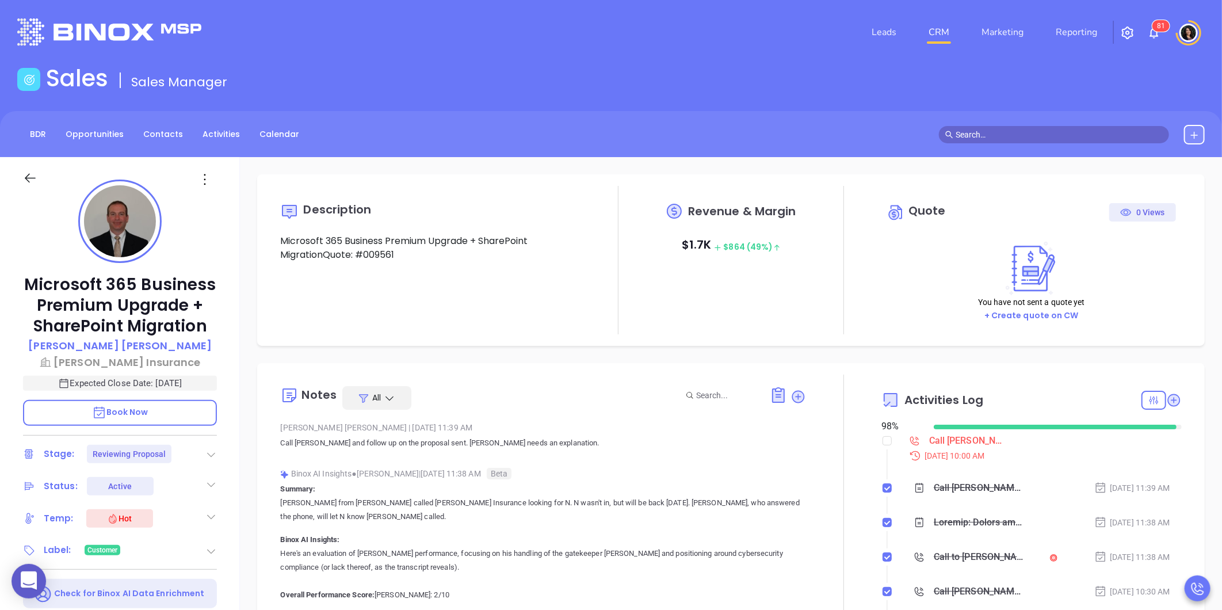
type input "[DATE]"
type input "[PERSON_NAME]"
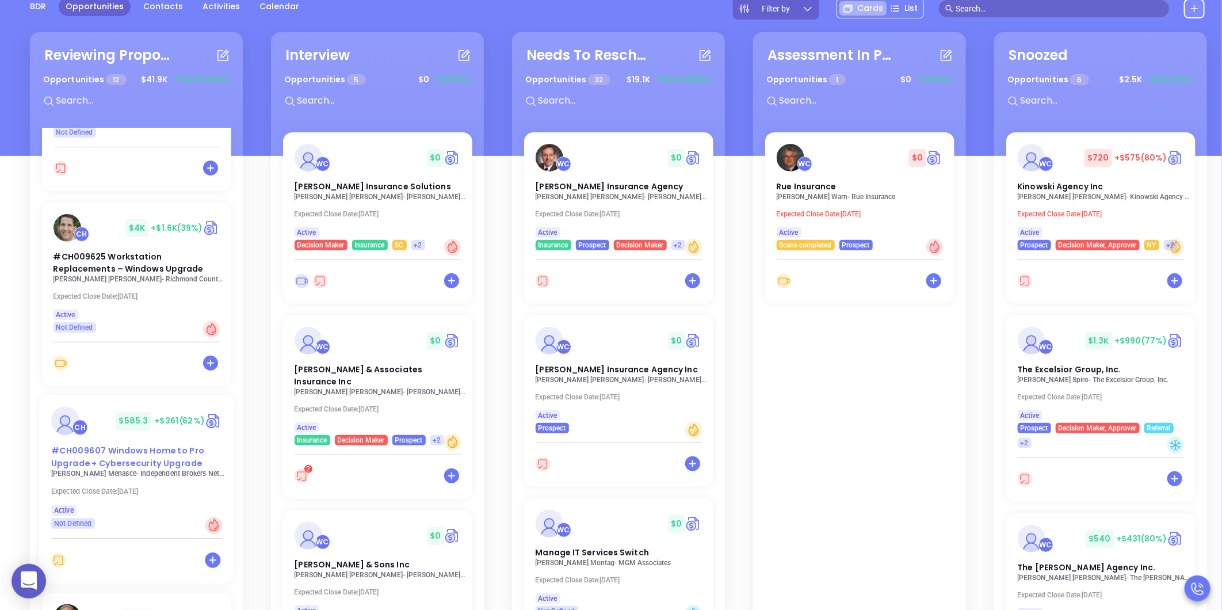
scroll to position [767, 0]
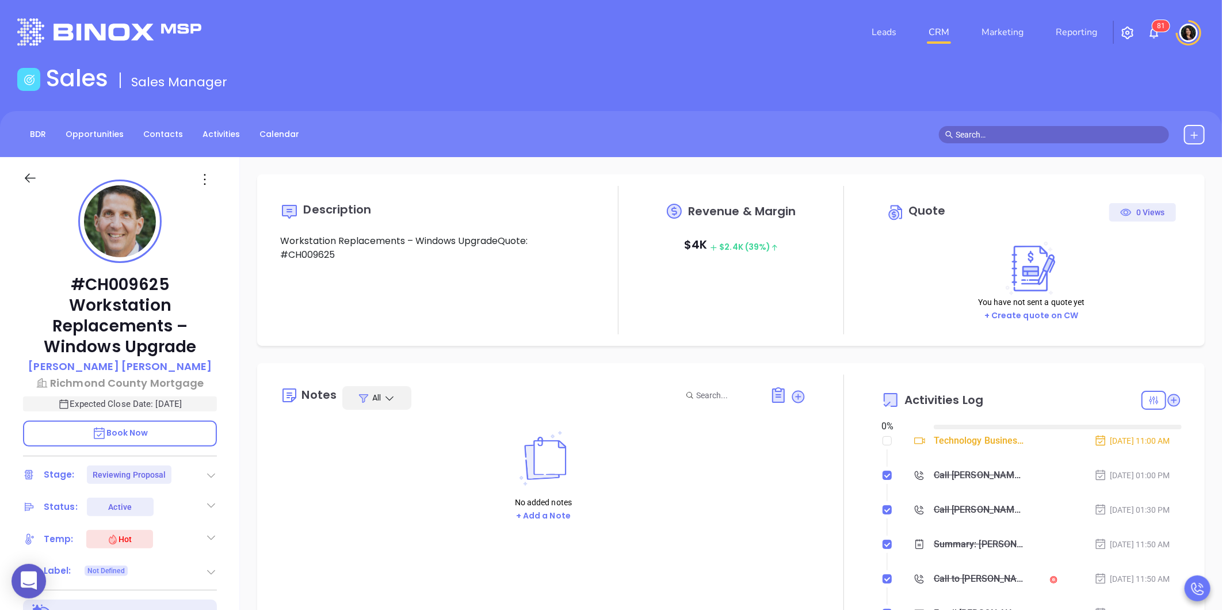
type input "[DATE]"
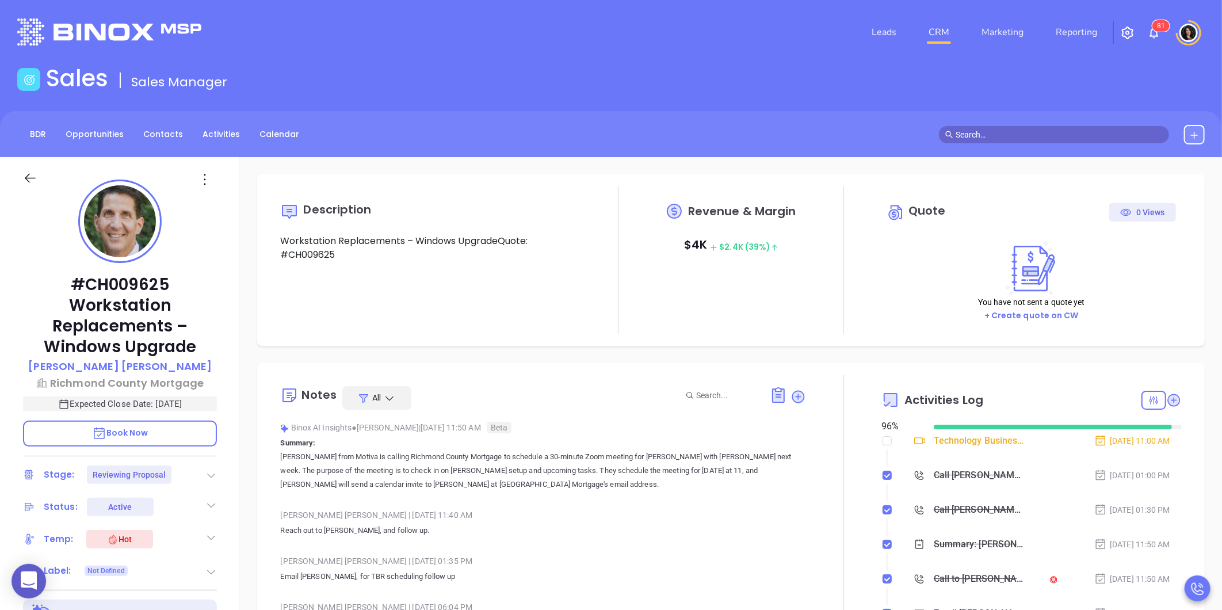
scroll to position [64, 0]
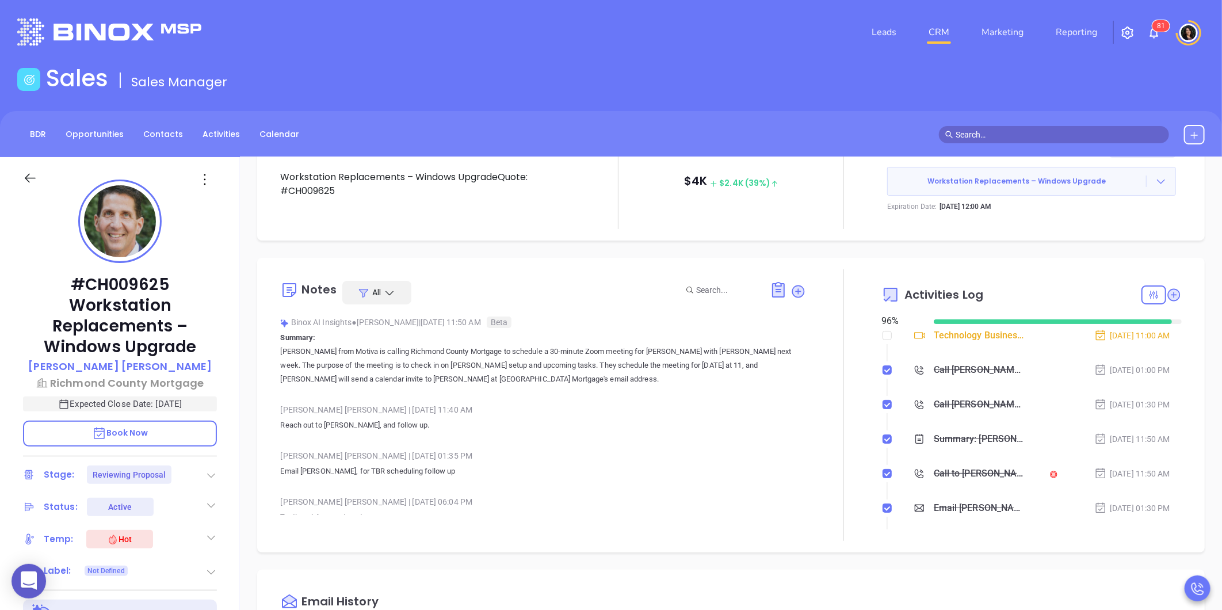
type input "[PERSON_NAME]"
click at [1045, 138] on input "text" at bounding box center [1059, 134] width 207 height 13
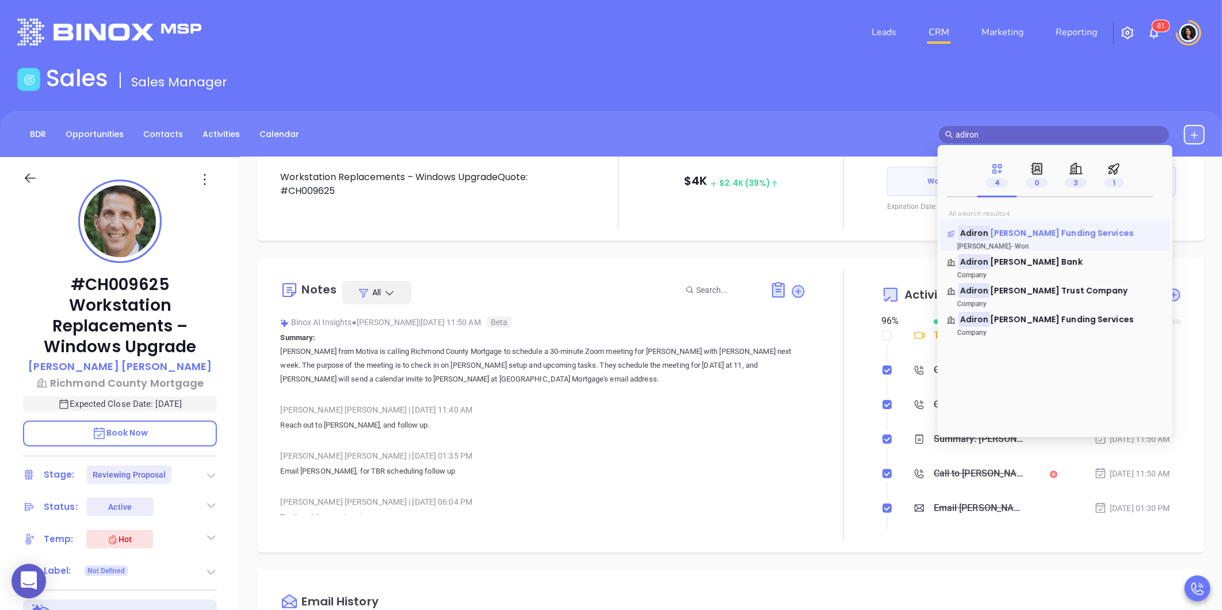
type input "adiron"
click at [1002, 235] on span "[PERSON_NAME] Funding Services" at bounding box center [1062, 233] width 144 height 12
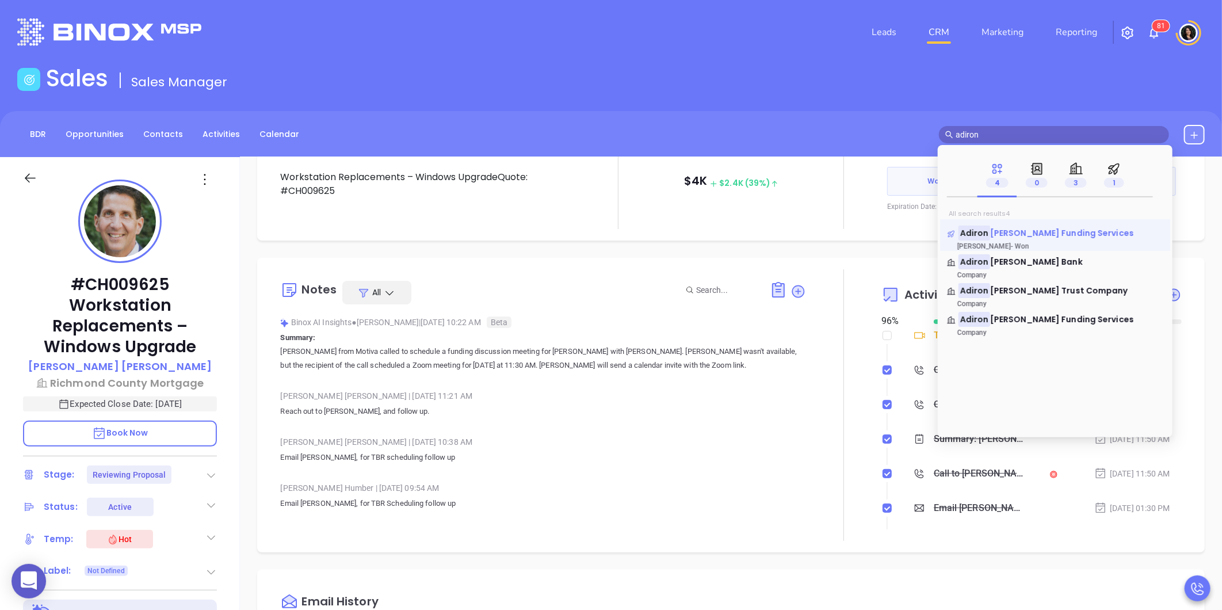
checkbox input "false"
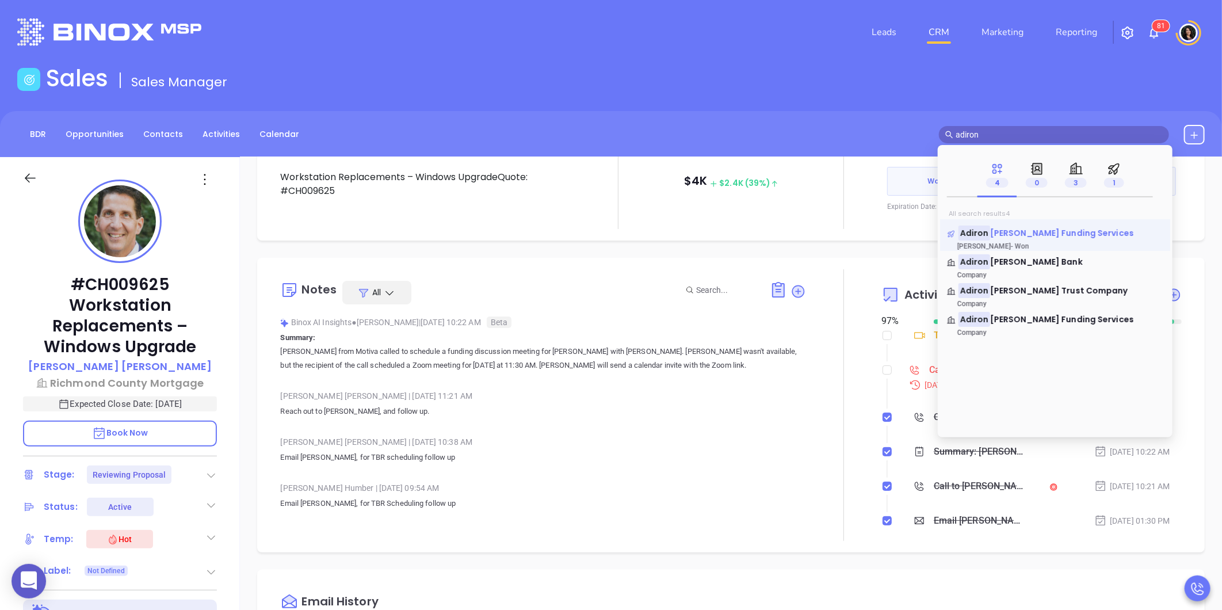
click at [1044, 232] on span "[PERSON_NAME] Funding Services" at bounding box center [1062, 233] width 144 height 12
click at [1069, 171] on icon at bounding box center [1076, 169] width 14 height 14
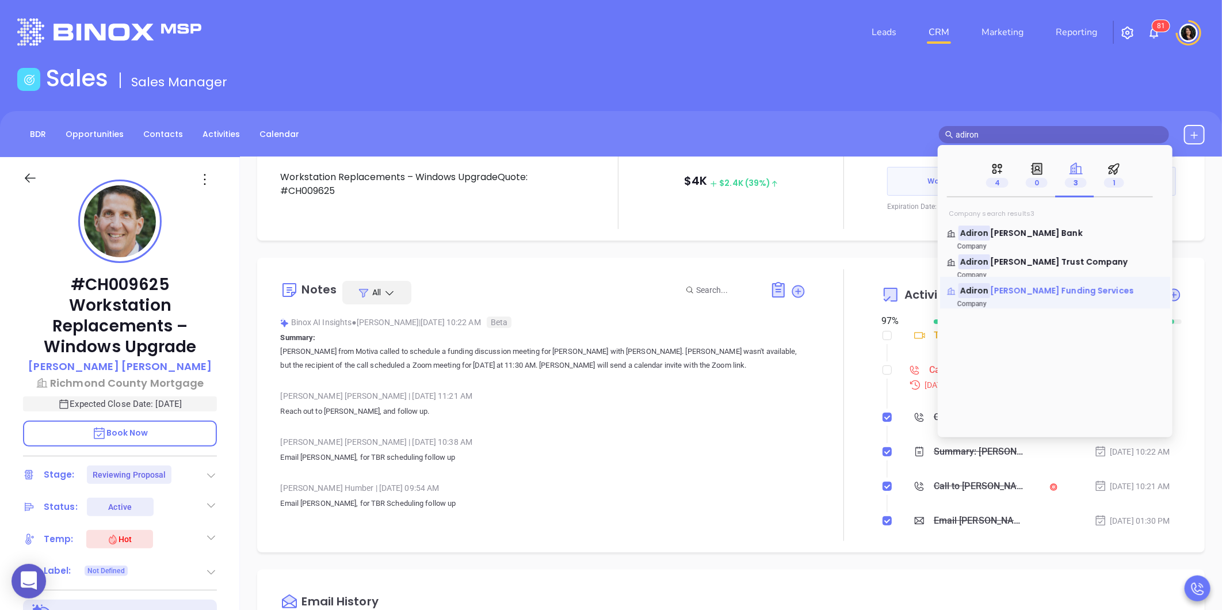
click at [1007, 293] on span "[PERSON_NAME] Funding Services" at bounding box center [1062, 291] width 144 height 12
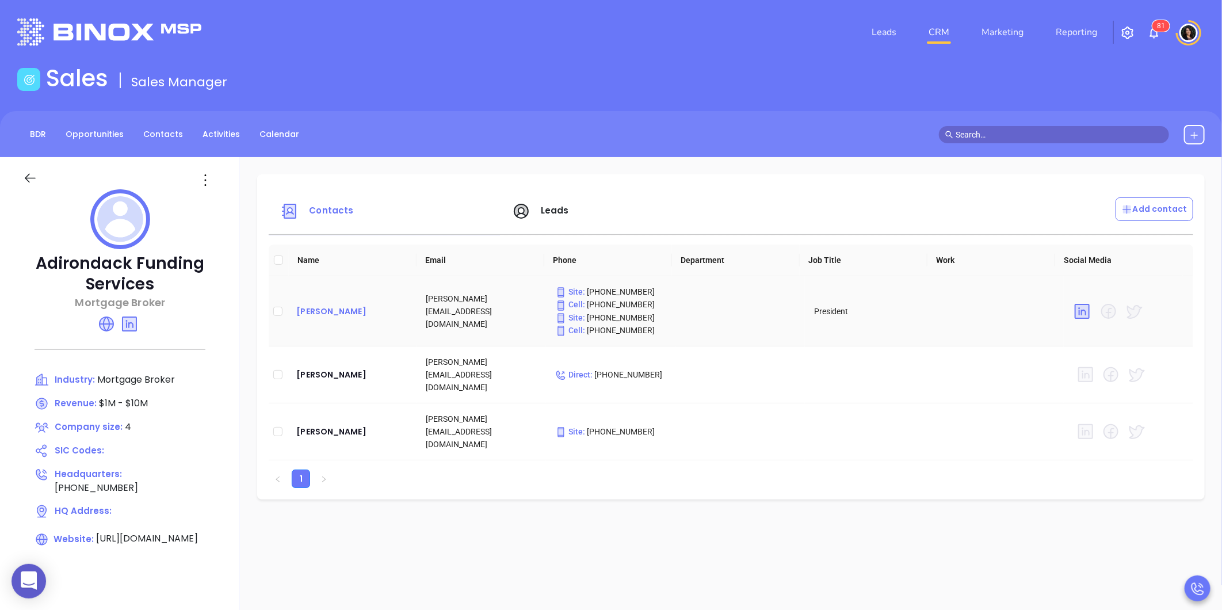
click at [367, 311] on div "[PERSON_NAME]" at bounding box center [351, 311] width 111 height 14
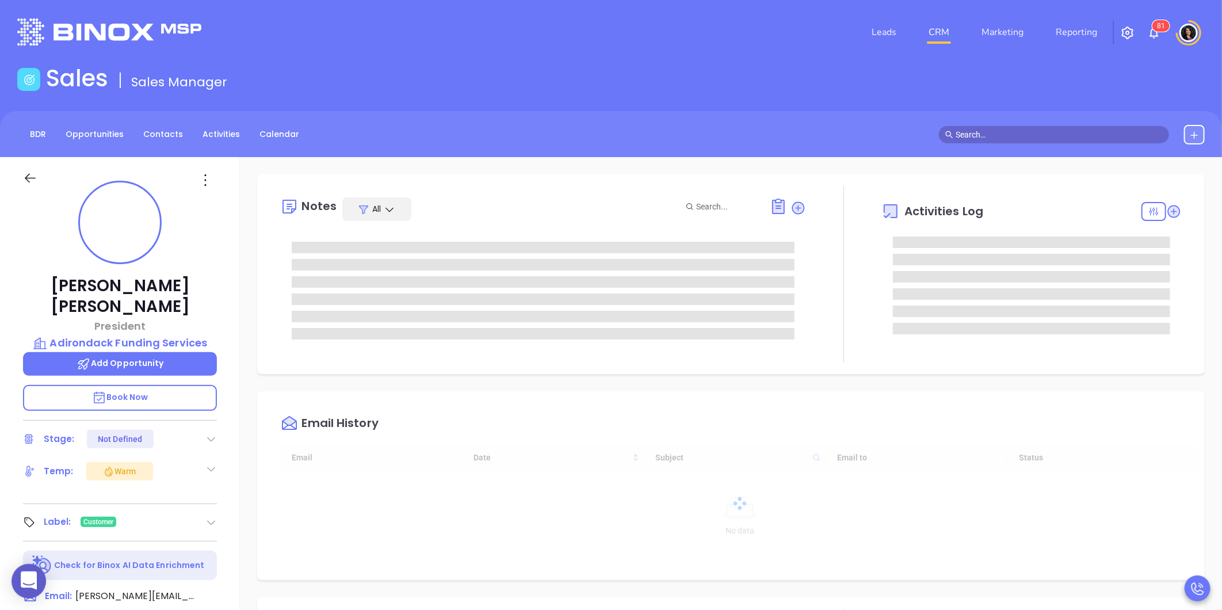
type input "[PERSON_NAME]"
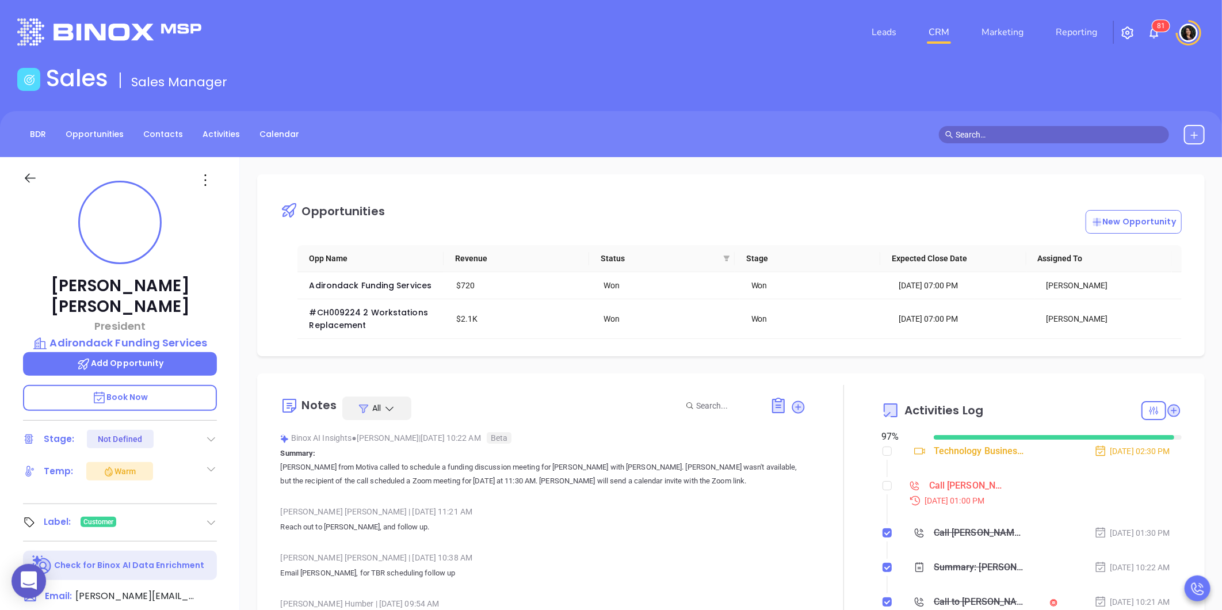
scroll to position [301, 0]
click at [482, 363] on div "Opportunities New Opportunity Opp Name Revenue Status Stage Expected Close Date…" at bounding box center [731, 559] width 982 height 805
click at [882, 487] on input "checkbox" at bounding box center [886, 485] width 9 height 9
checkbox input "true"
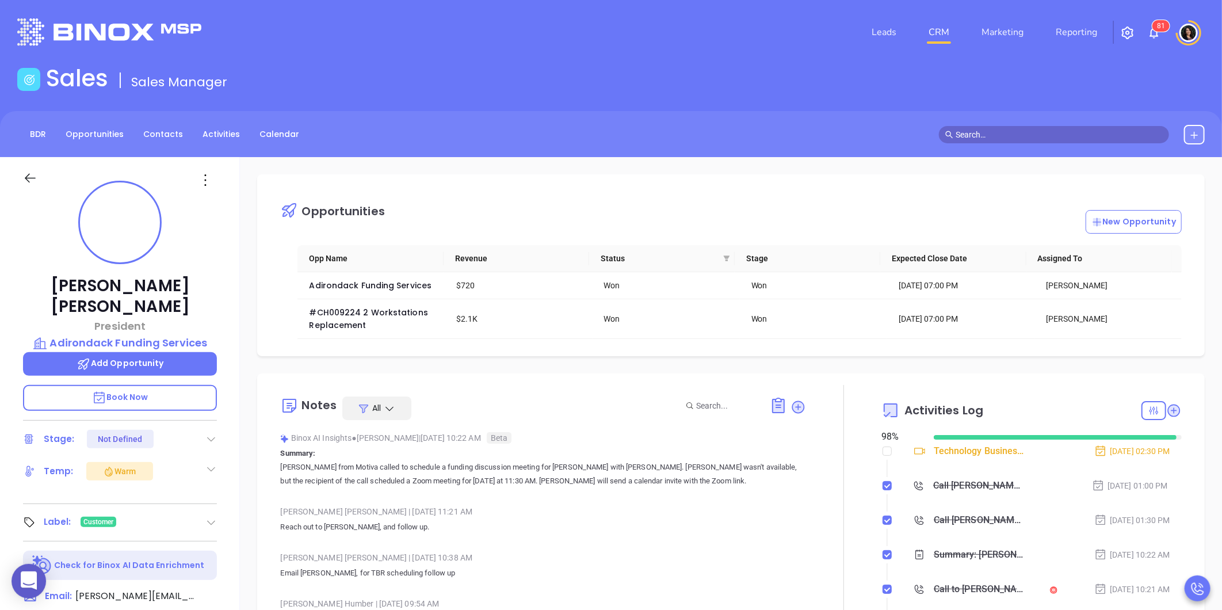
click at [710, 369] on div "Opportunities New Opportunity Opp Name Revenue Status Stage Expected Close Date…" at bounding box center [731, 559] width 982 height 805
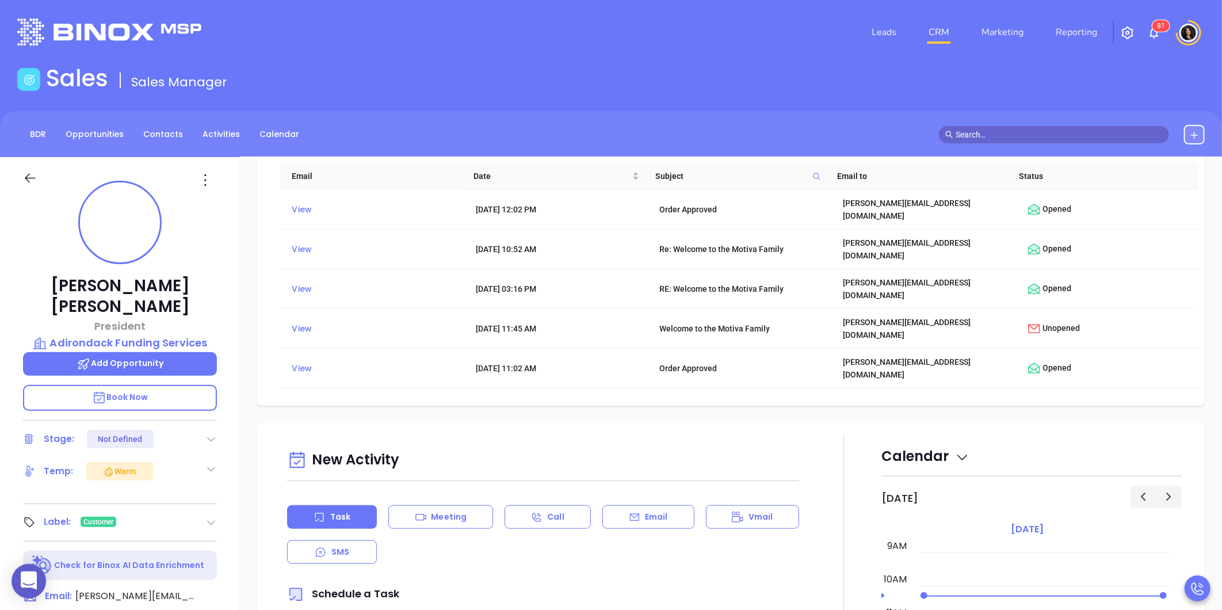
scroll to position [639, 0]
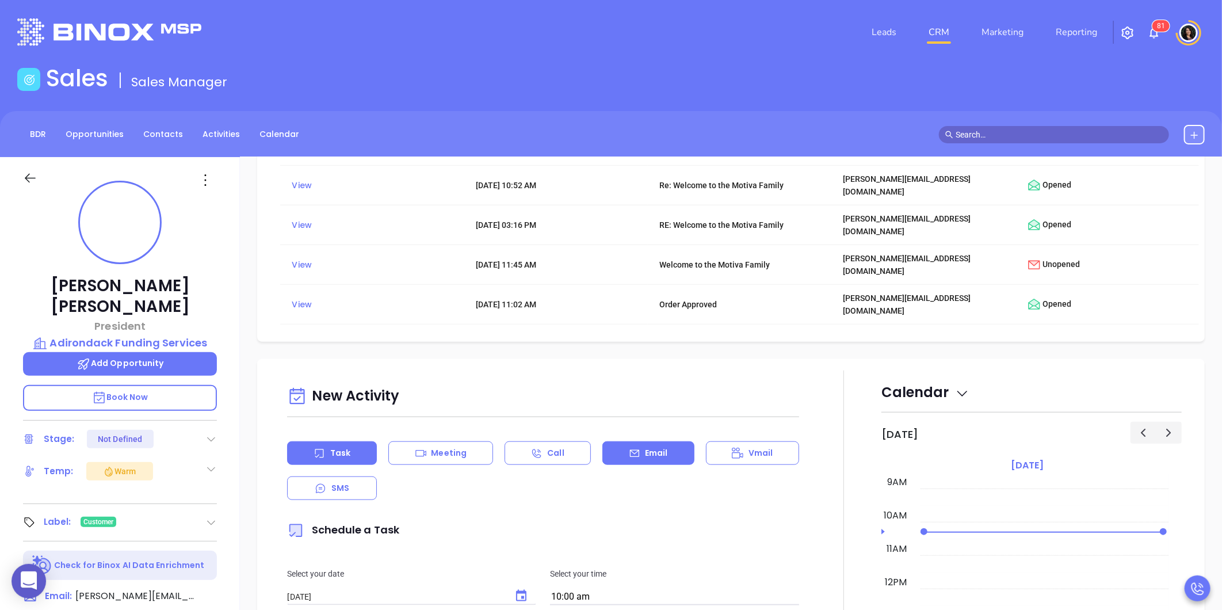
click at [631, 448] on icon at bounding box center [635, 454] width 12 height 12
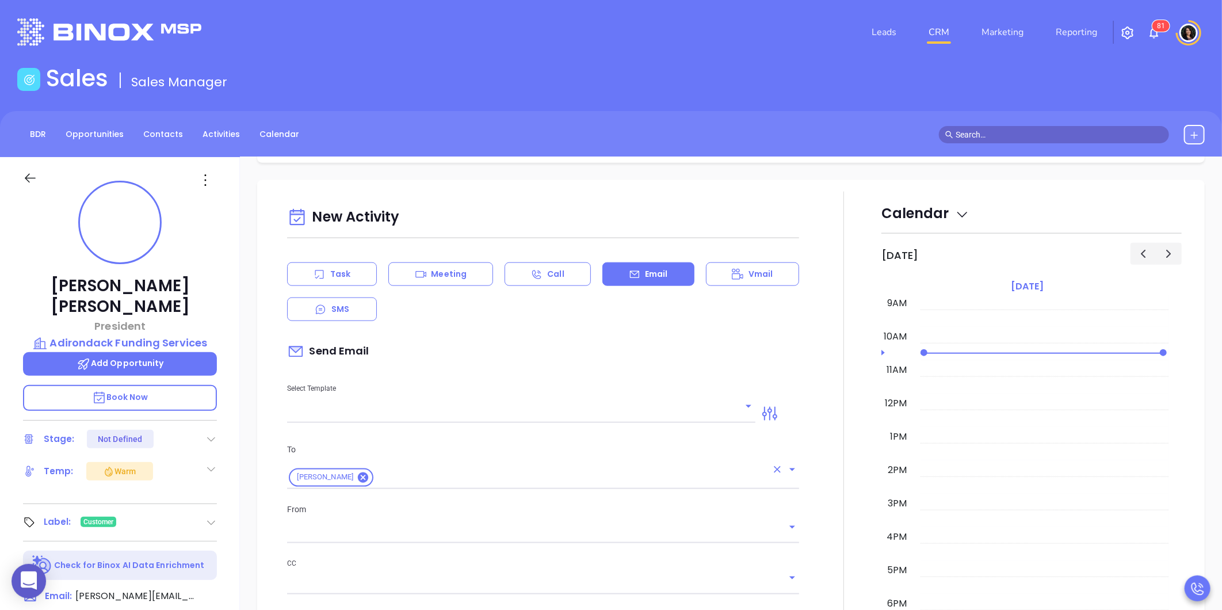
scroll to position [831, 0]
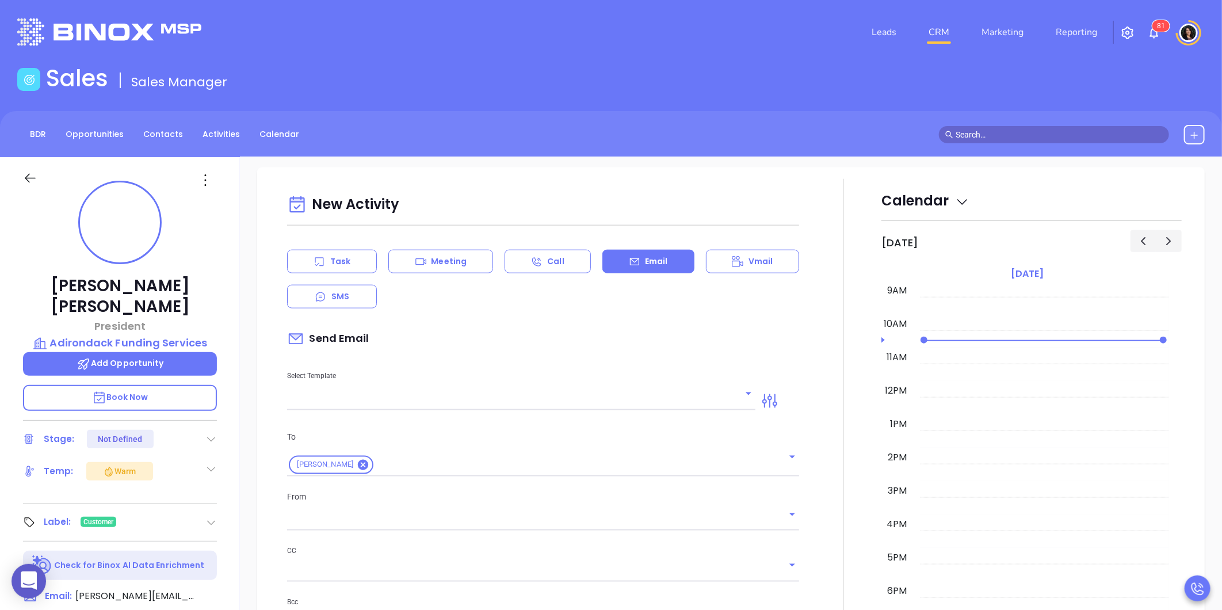
click at [420, 393] on input "text" at bounding box center [512, 401] width 451 height 17
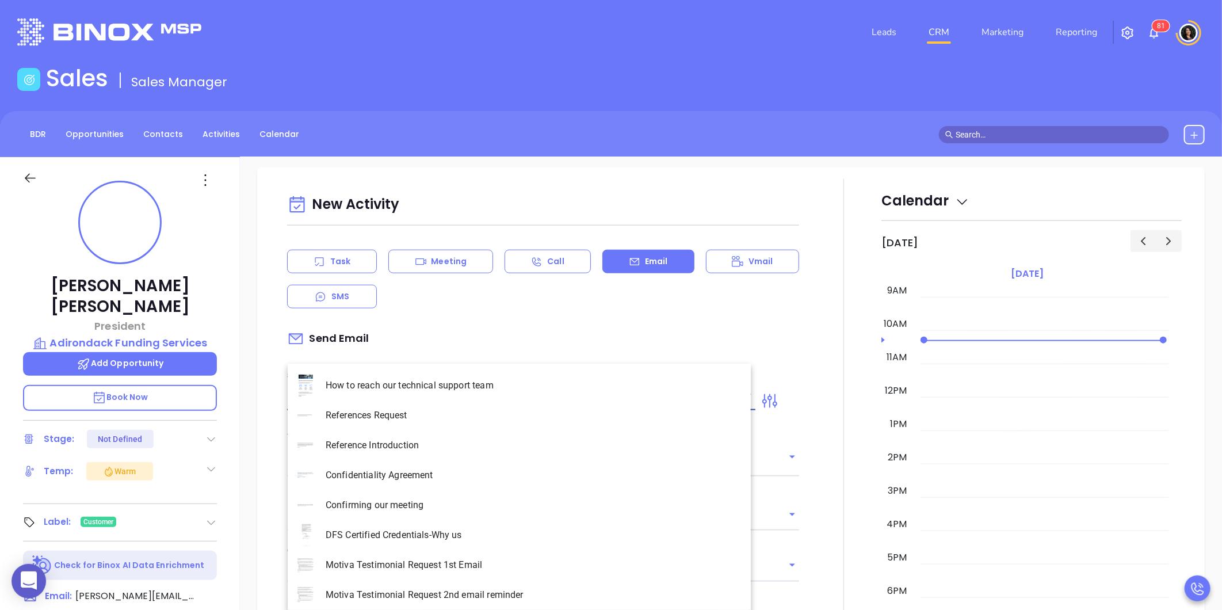
type input "[PERSON_NAME]"
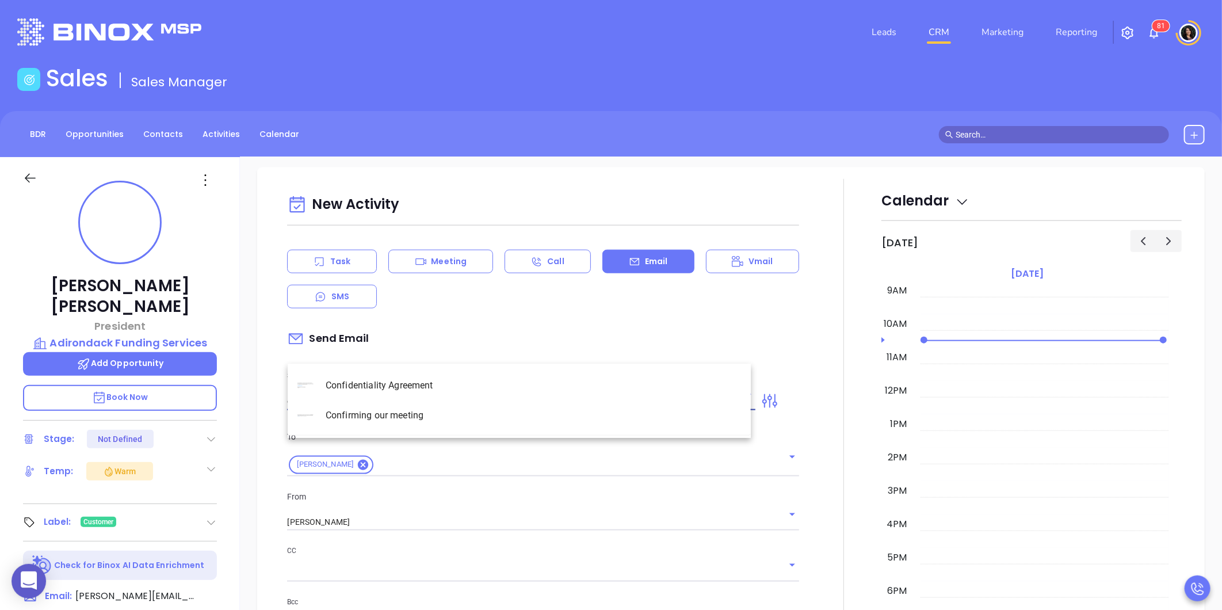
click at [411, 414] on li "Confirming our meeting" at bounding box center [519, 415] width 463 height 30
type input "Confirming our meeting"
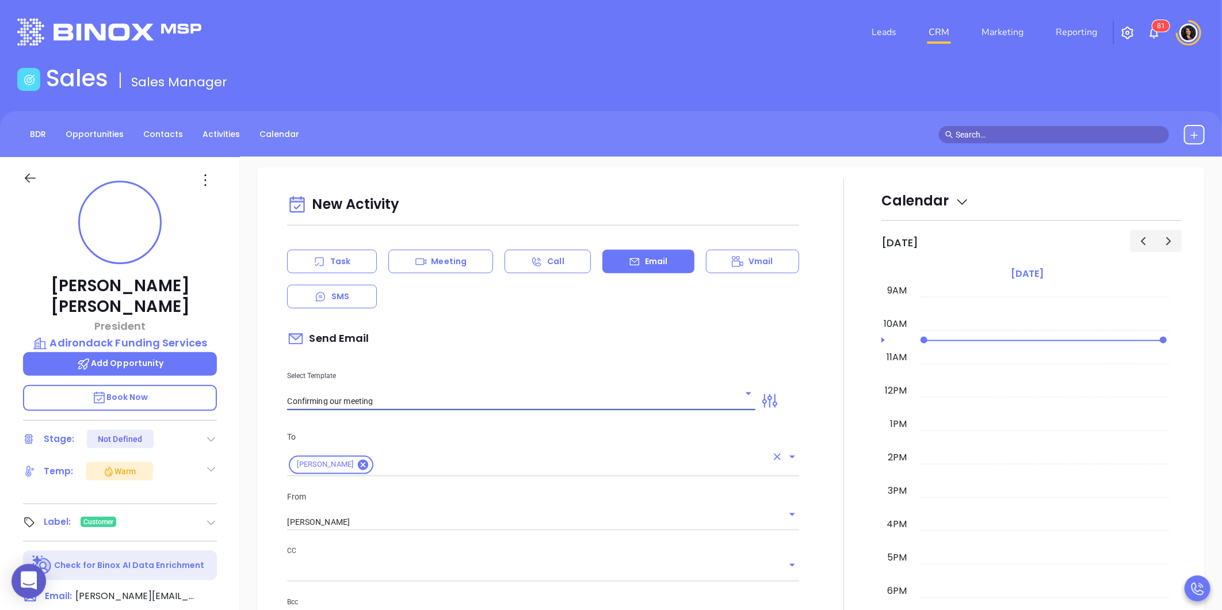
type input "[PERSON_NAME]"
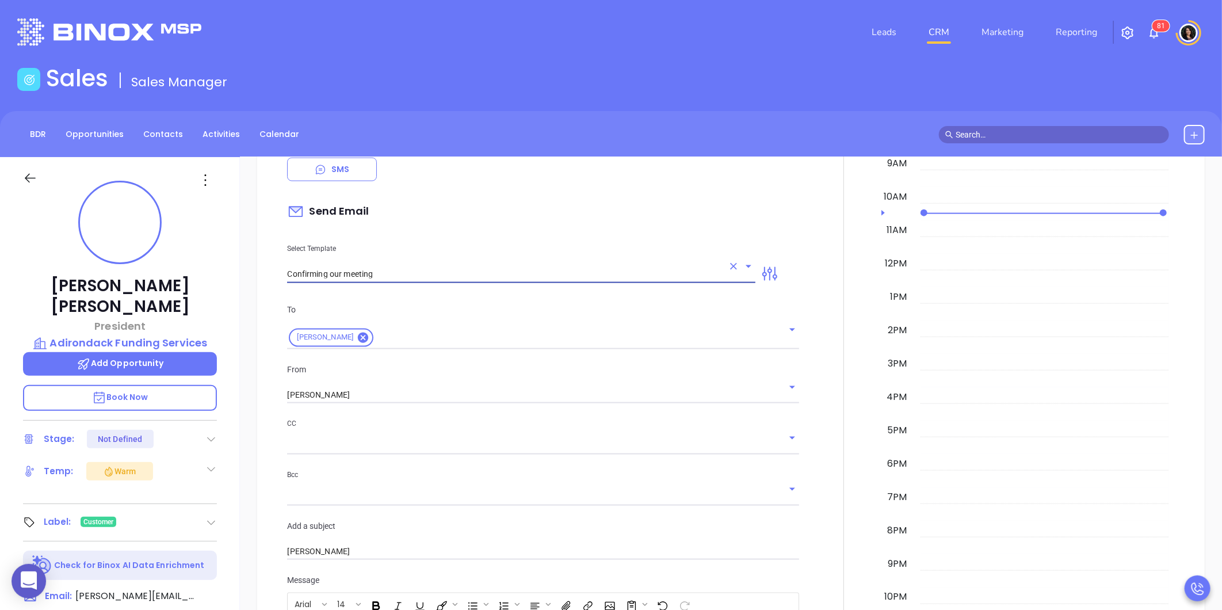
scroll to position [958, 0]
type input "Confirming our meeting"
click at [364, 386] on input "[PERSON_NAME]" at bounding box center [527, 394] width 480 height 17
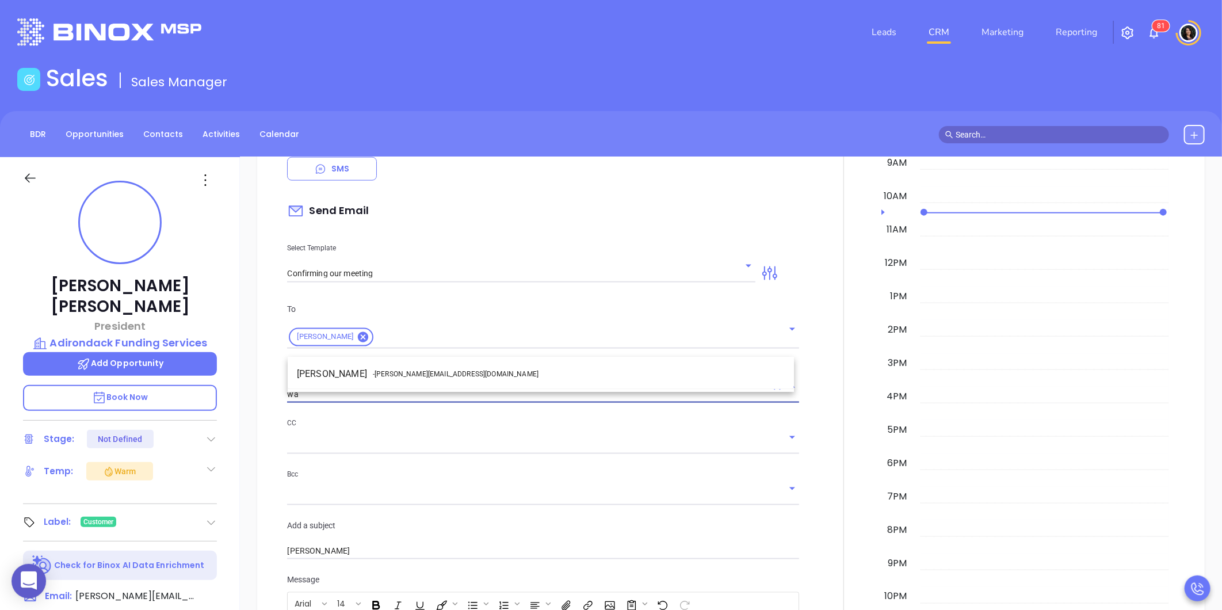
click at [351, 370] on li "Walter Contreras - [EMAIL_ADDRESS][DOMAIN_NAME]" at bounding box center [541, 374] width 506 height 21
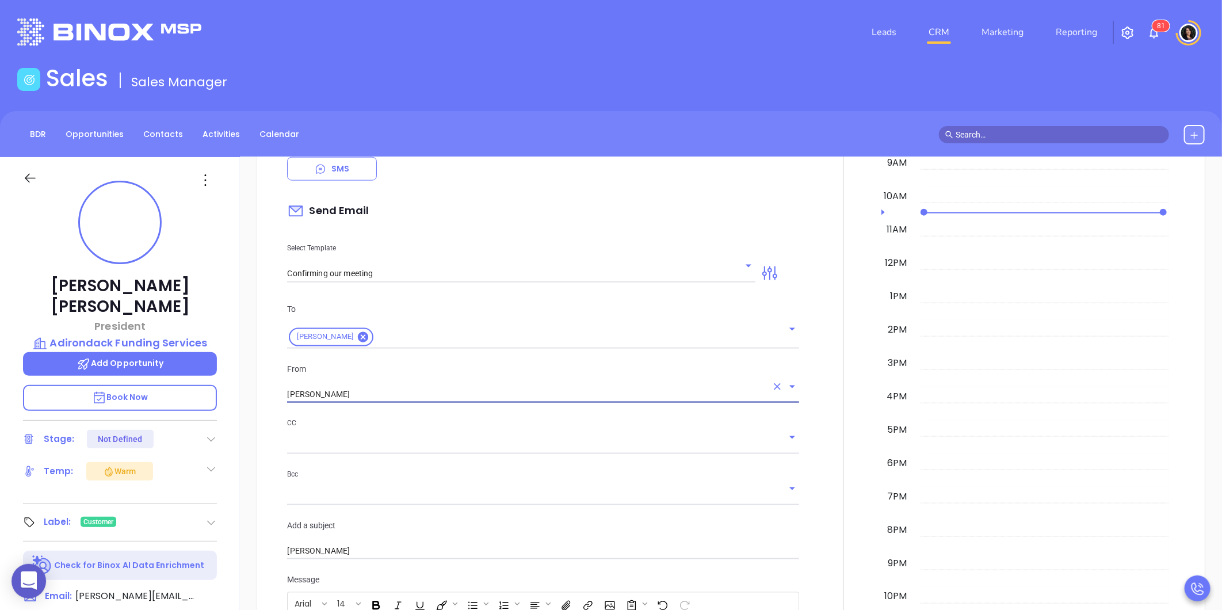
type input "[PERSON_NAME]"
click at [329, 437] on input "text" at bounding box center [534, 445] width 495 height 17
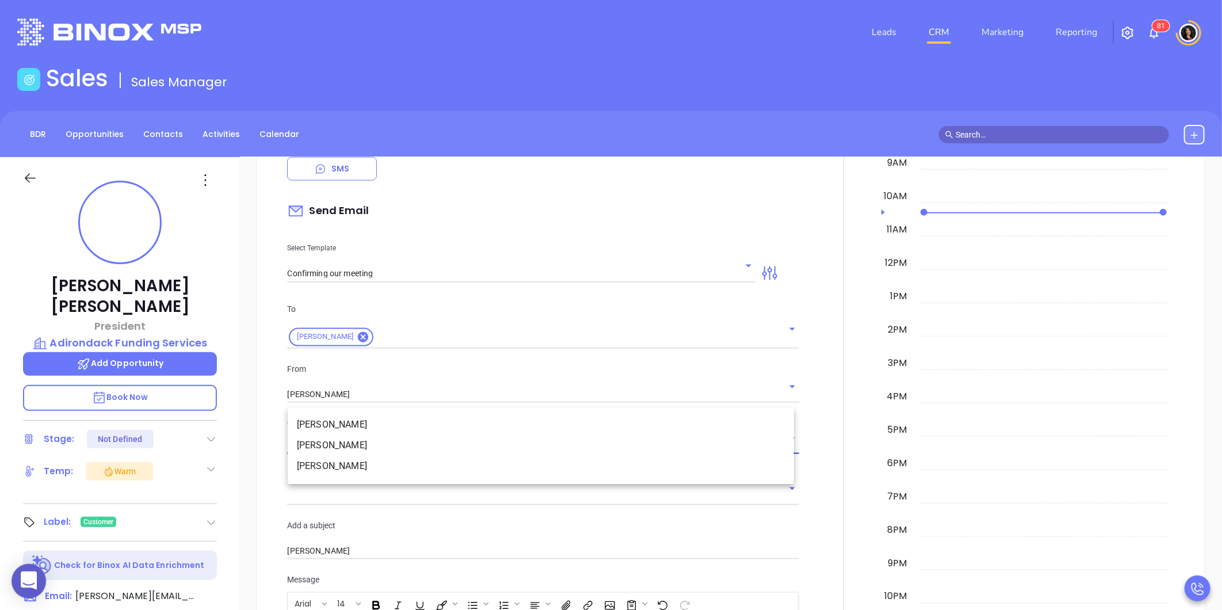
click at [369, 446] on li "[PERSON_NAME]" at bounding box center [541, 445] width 506 height 21
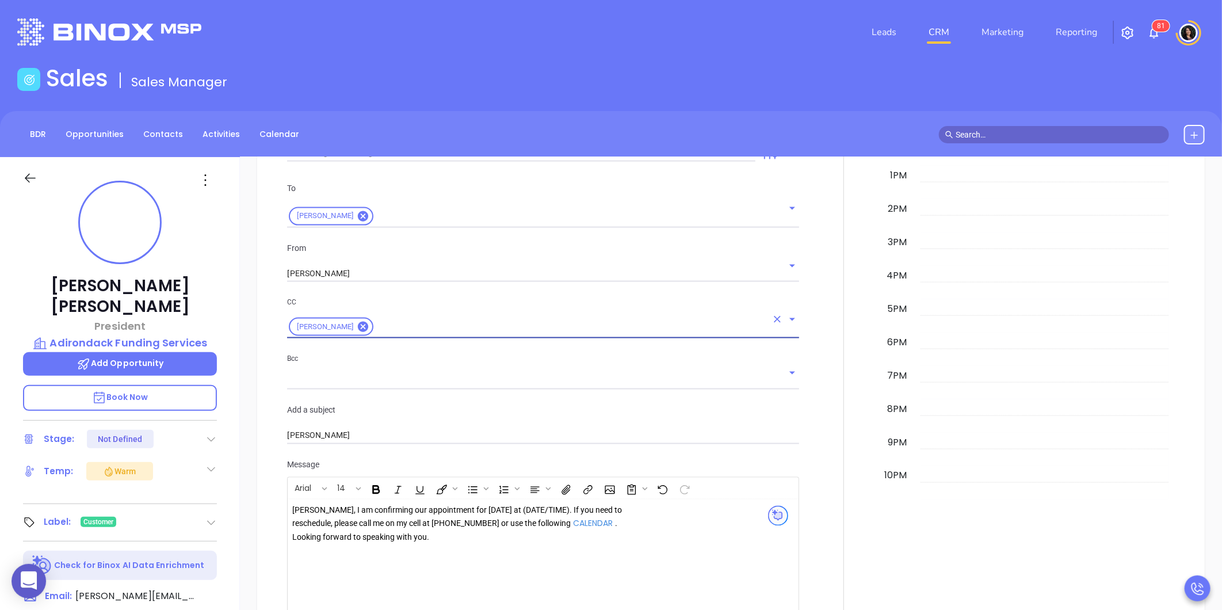
scroll to position [1086, 0]
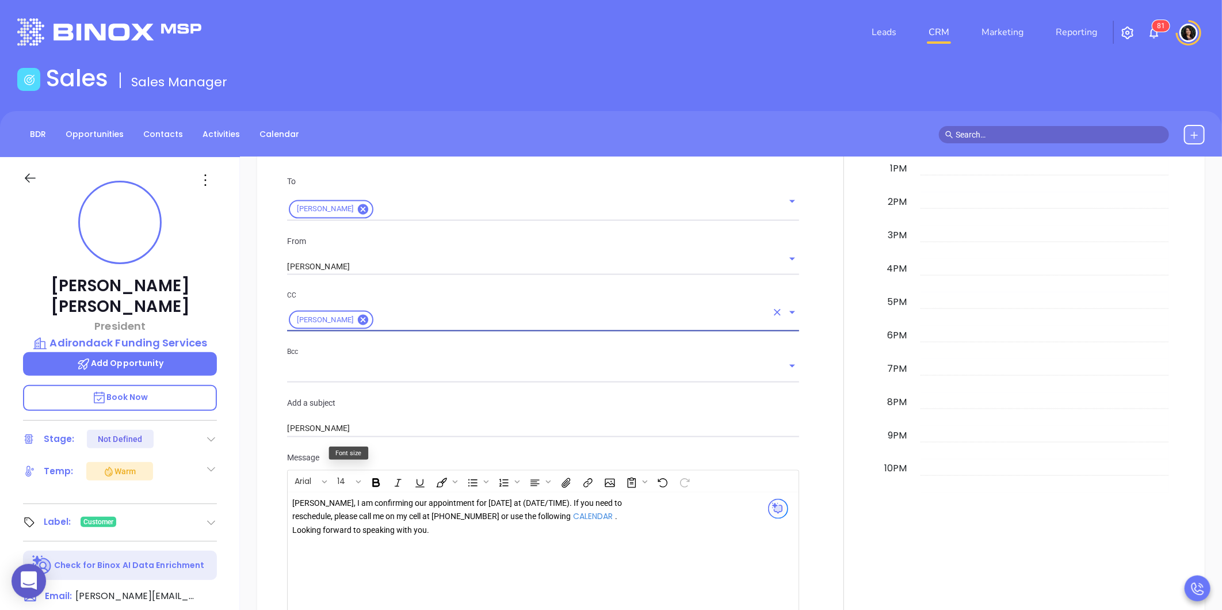
click at [430, 509] on div "[PERSON_NAME], I am confirming our appointment for [DATE] at (DATE/TIME). If yo…" at bounding box center [525, 561] width 475 height 138
click at [444, 497] on div "[PERSON_NAME], I am confirming our appointment for [DATE] at (DATE/TIME). If yo…" at bounding box center [457, 517] width 331 height 41
drag, startPoint x: 451, startPoint y: 458, endPoint x: 542, endPoint y: 457, distance: 91.5
click at [542, 497] on div "[PERSON_NAME], I am confirming our appointment for [DATE] at (DATE/TIME). If yo…" at bounding box center [457, 517] width 331 height 41
click at [643, 499] on div "[PERSON_NAME], I am confirming our appointment for [DATE] at 2.30 pm . If you n…" at bounding box center [525, 561] width 475 height 138
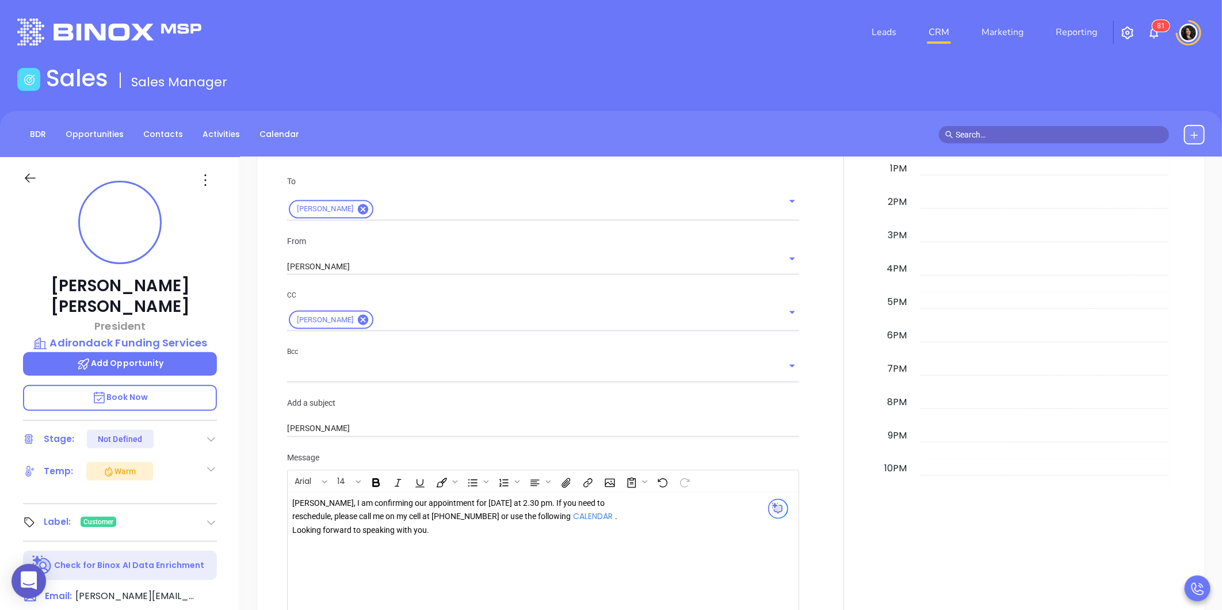
click at [380, 497] on div "[PERSON_NAME], I am confirming our appointment for [DATE] at 2.30 pm . If you n…" at bounding box center [457, 517] width 331 height 41
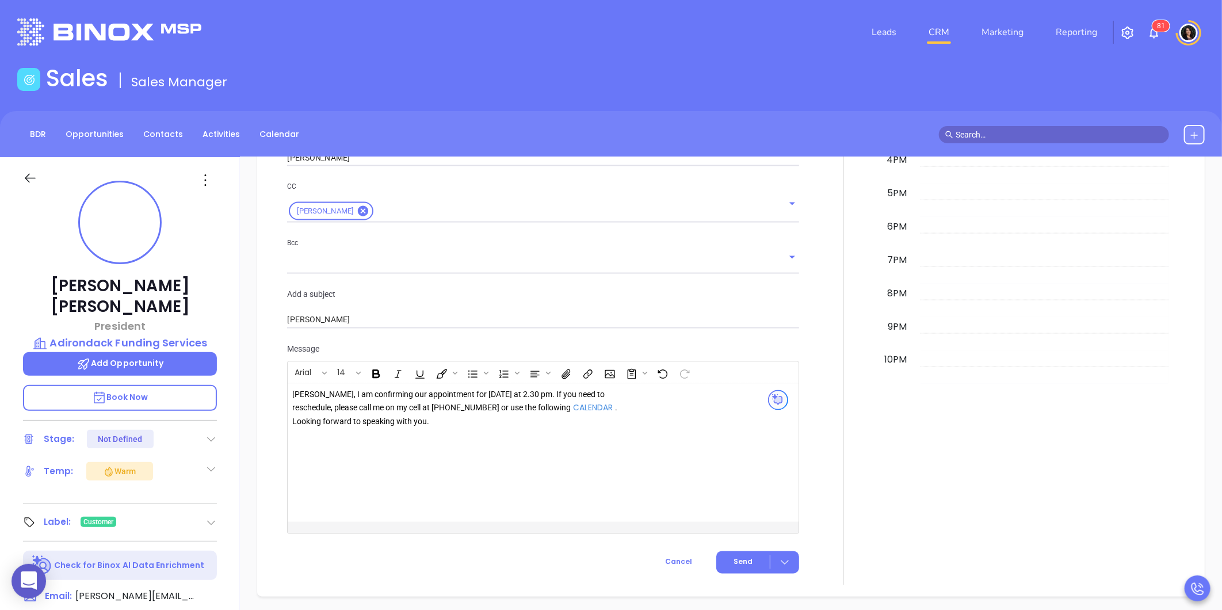
scroll to position [1278, 0]
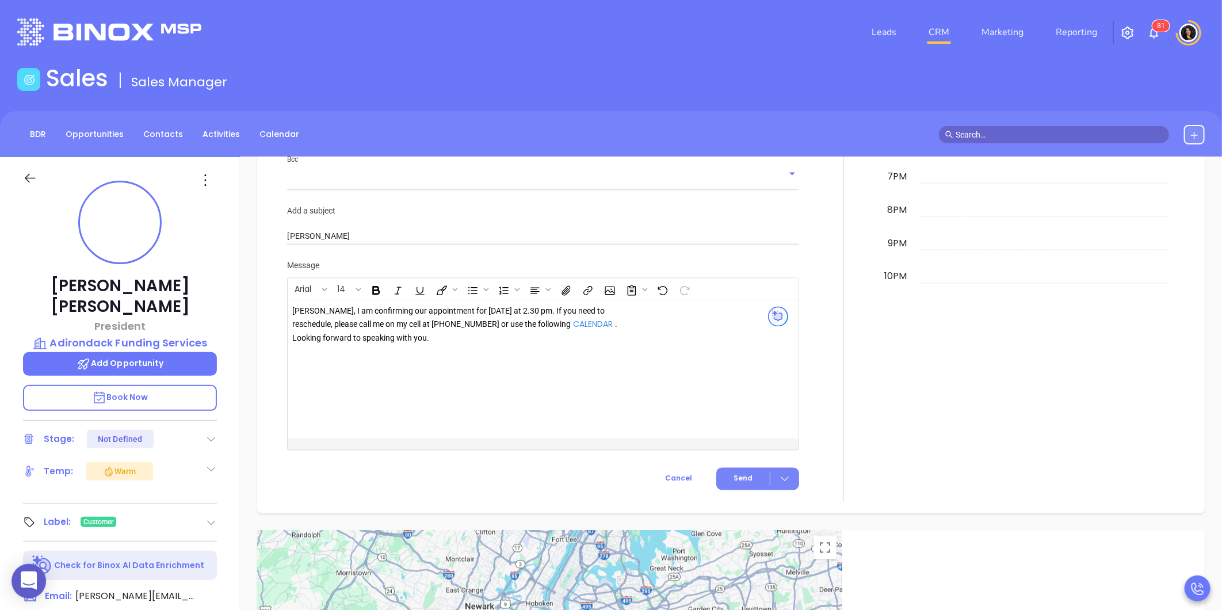
click at [743, 473] on span "Send" at bounding box center [742, 478] width 19 height 10
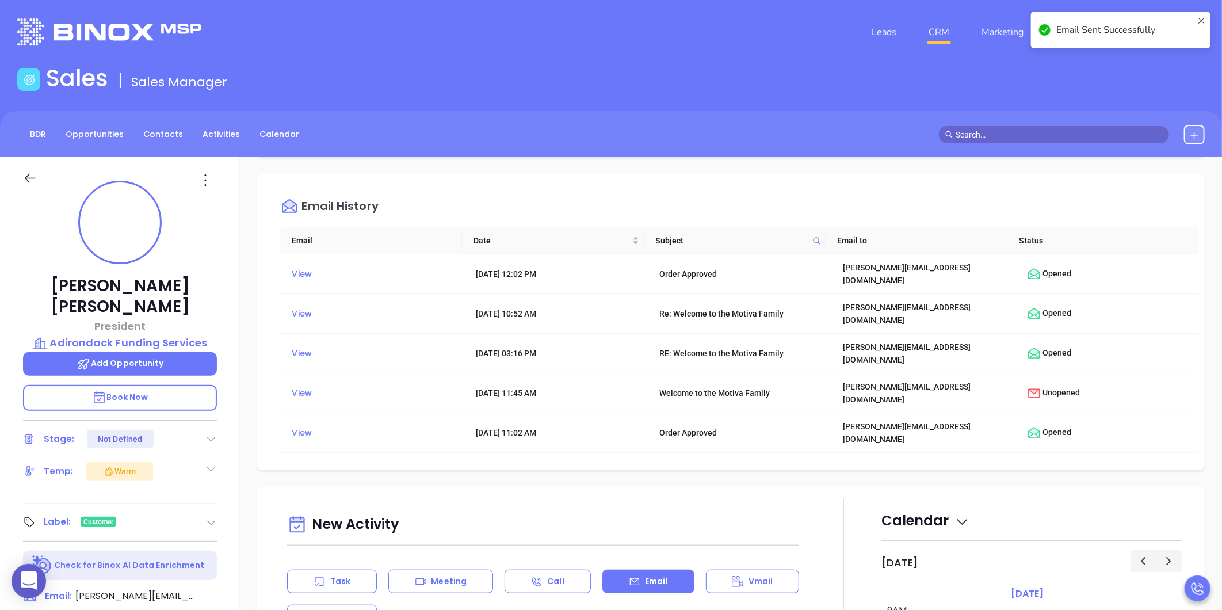
scroll to position [0, 0]
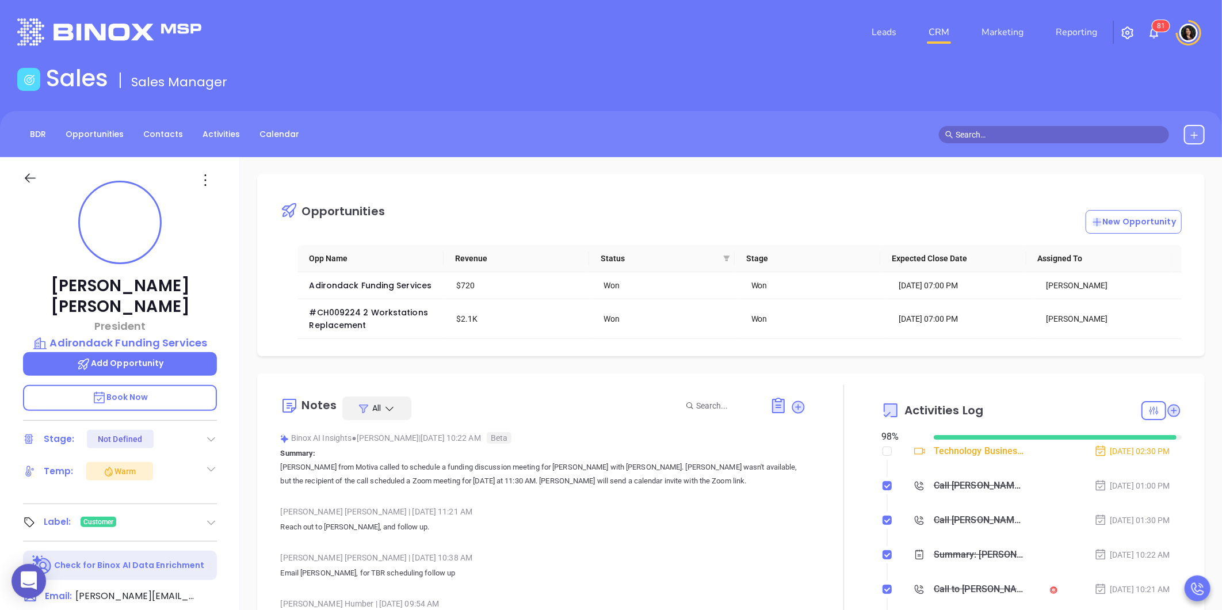
click at [991, 131] on input "text" at bounding box center [1059, 134] width 207 height 13
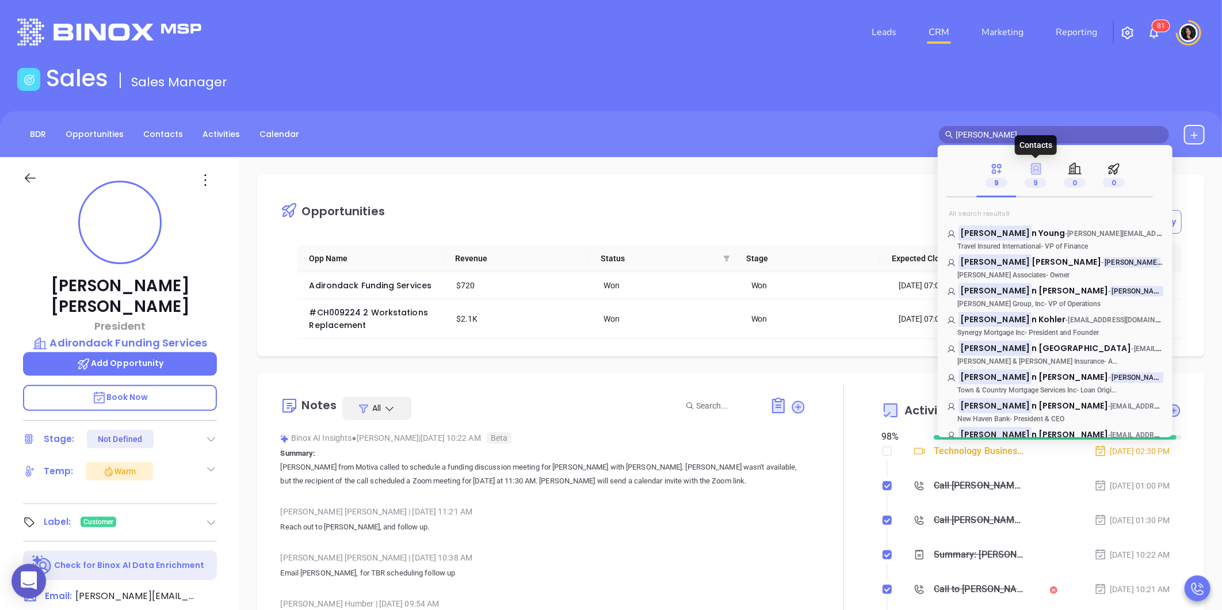
type input "[PERSON_NAME]"
click at [1040, 173] on icon at bounding box center [1036, 169] width 12 height 12
click at [1031, 321] on span "n Kohler" at bounding box center [1048, 320] width 35 height 12
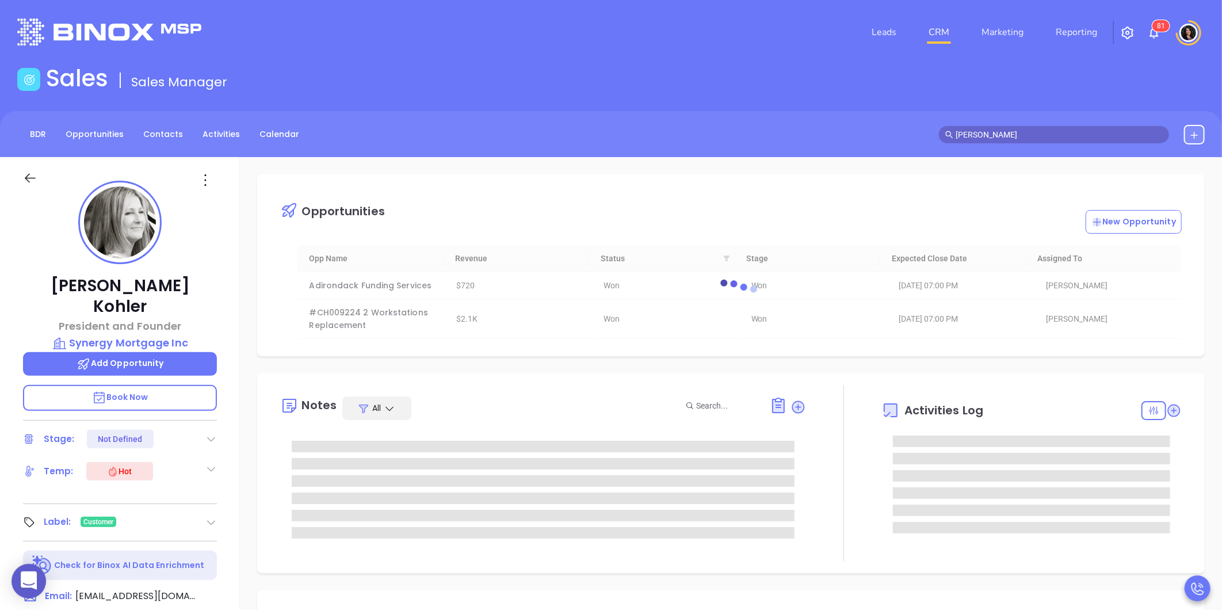
click at [873, 138] on div "BDR Opportunities Contacts Activities Calendar [PERSON_NAME]" at bounding box center [611, 135] width 1222 height 20
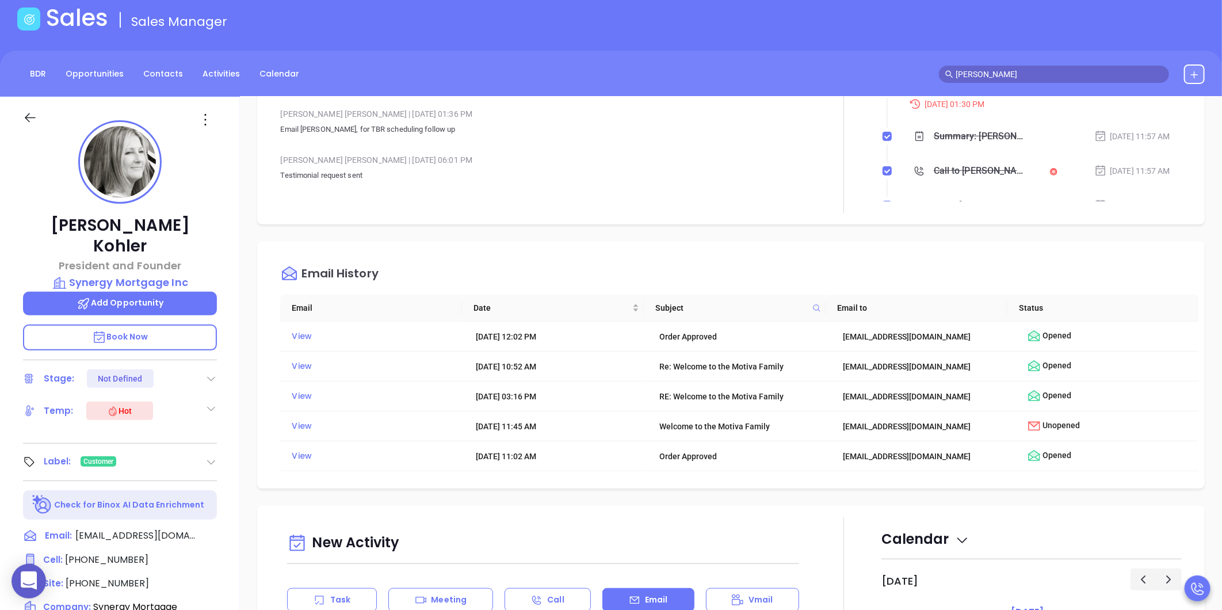
scroll to position [64, 0]
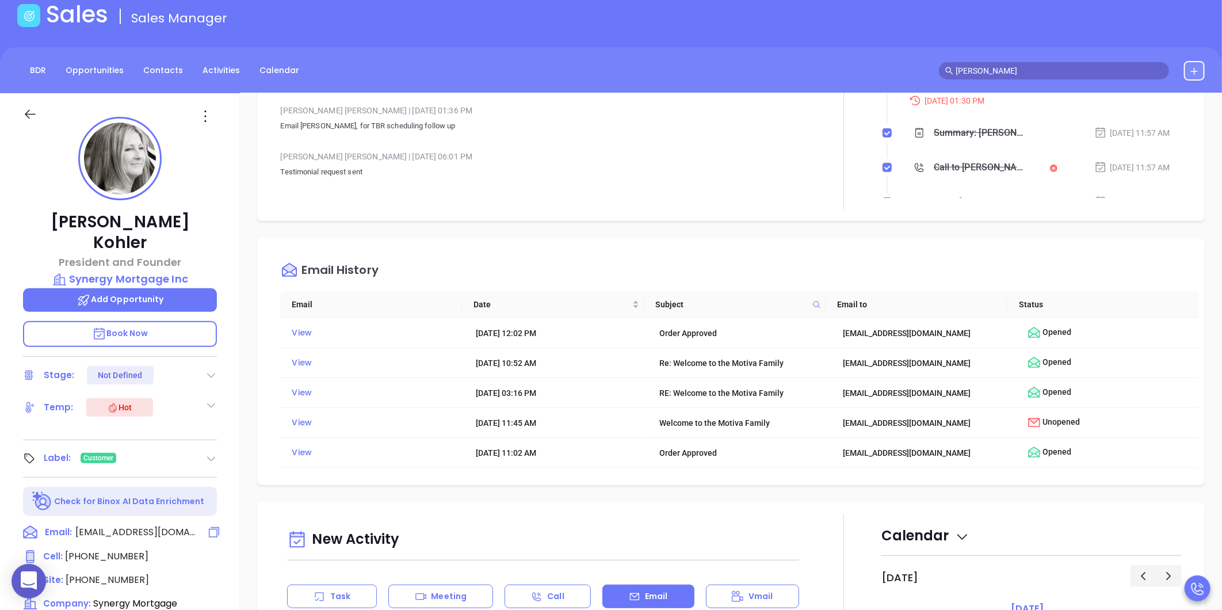
click at [114, 525] on span "[EMAIL_ADDRESS][DOMAIN_NAME]" at bounding box center [135, 532] width 121 height 14
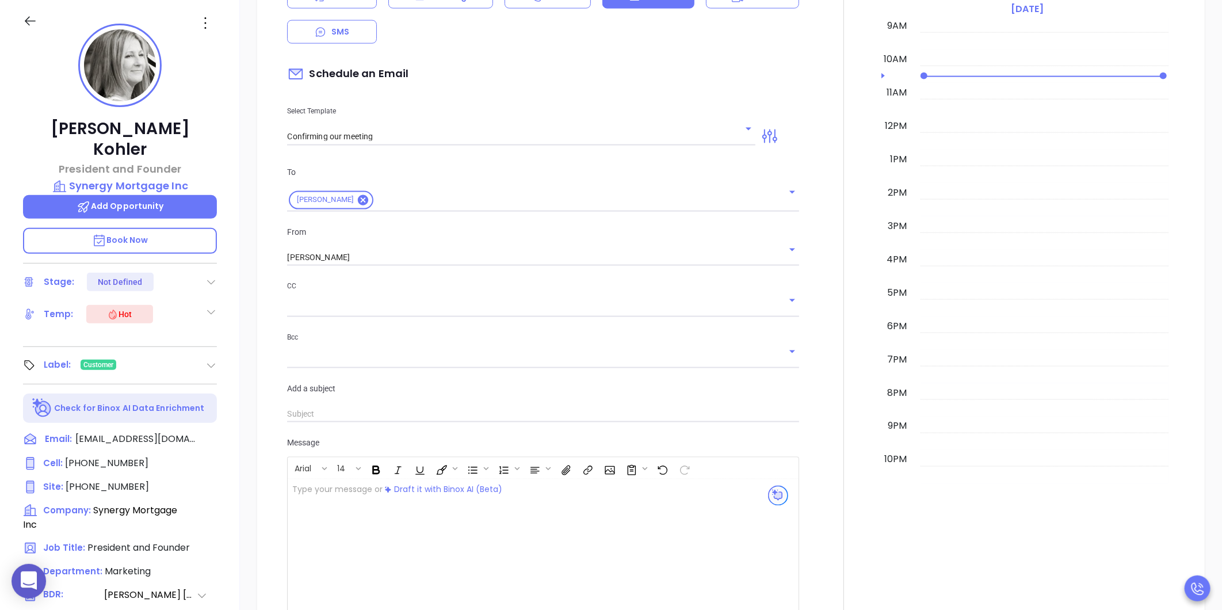
scroll to position [958, 0]
click at [421, 125] on input "Confirming our meeting" at bounding box center [512, 133] width 451 height 17
click at [384, 140] on li "Confirming our meeting" at bounding box center [519, 137] width 463 height 30
type input "[PERSON_NAME]"
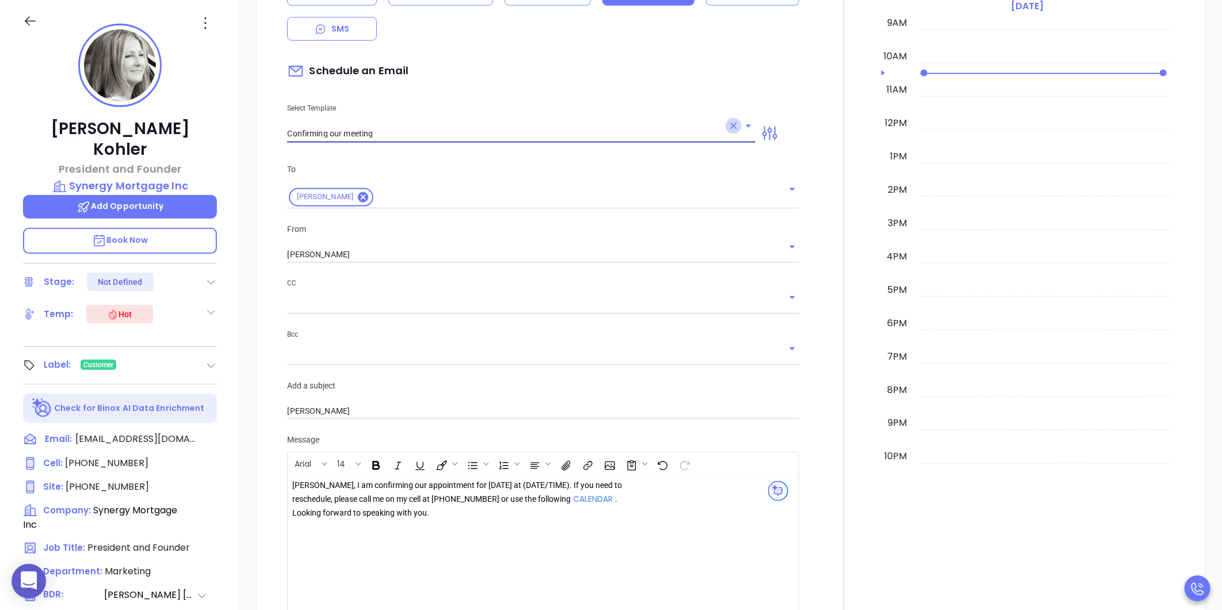
click at [725, 118] on button "Clear" at bounding box center [733, 126] width 16 height 16
click at [559, 125] on input "text" at bounding box center [512, 133] width 451 height 17
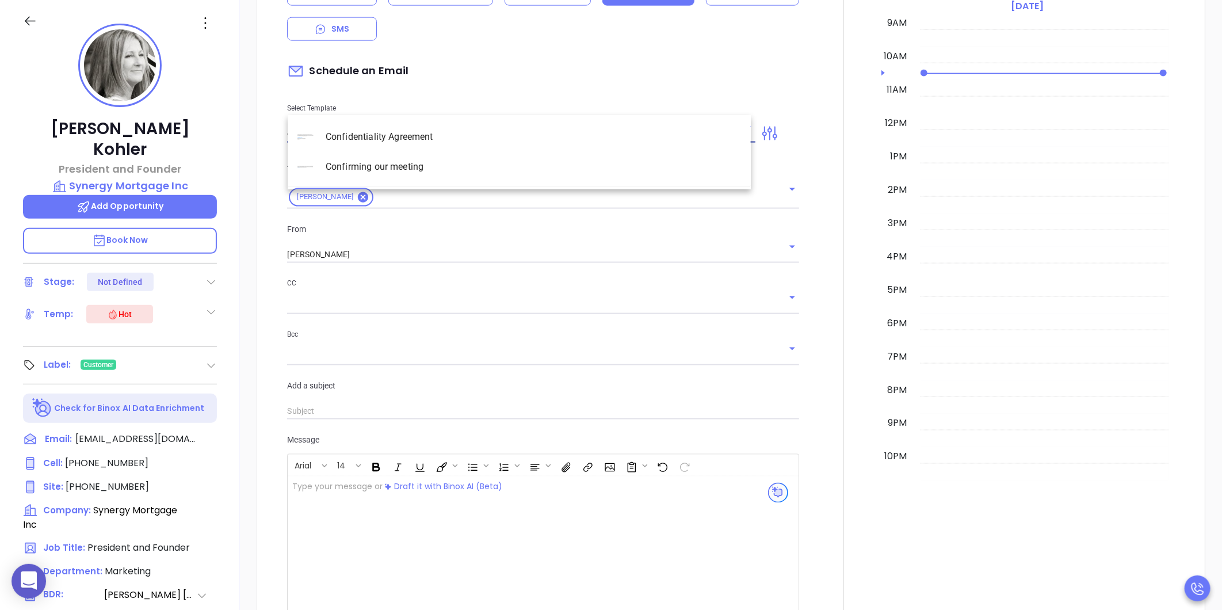
click at [411, 174] on li "Confirming our meeting" at bounding box center [519, 167] width 463 height 30
type input "Confirming our meeting"
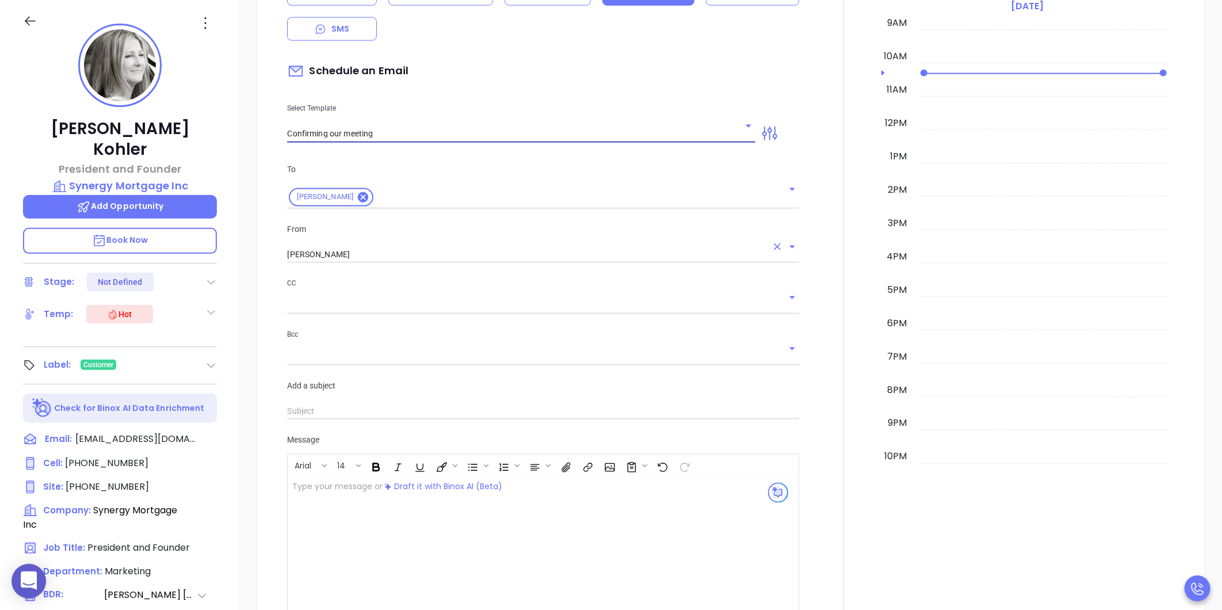
type input "[PERSON_NAME]"
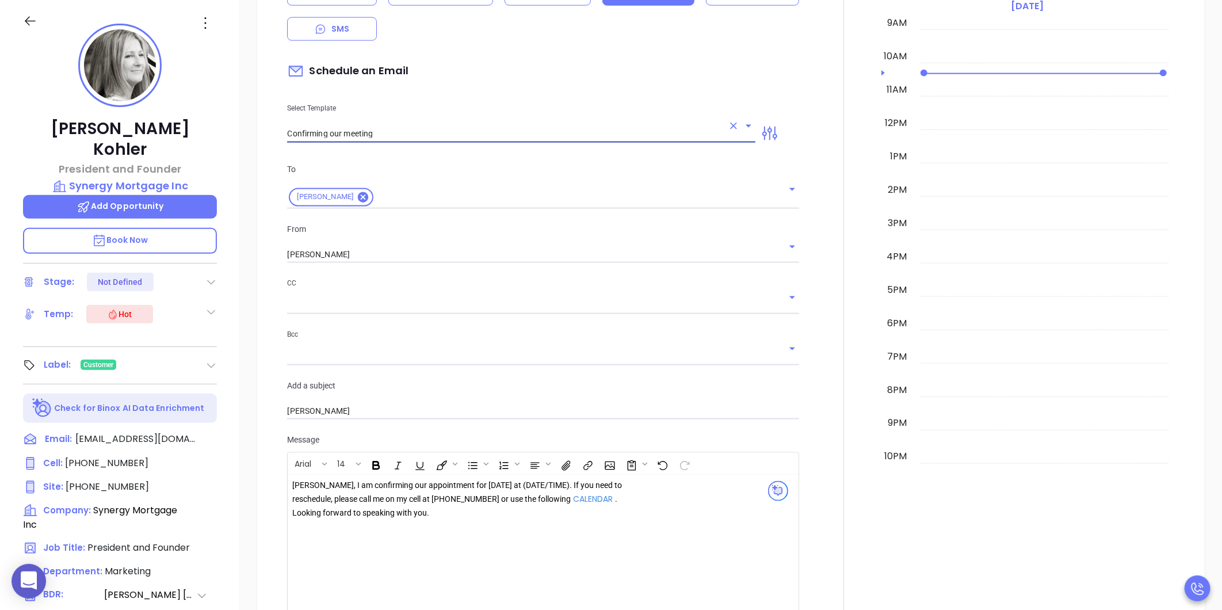
type input "Confirming our meeting"
click at [452, 480] on div "[PERSON_NAME], I am confirming our appointment for [DATE] at (DATE/TIME). If yo…" at bounding box center [457, 499] width 331 height 41
drag, startPoint x: 460, startPoint y: 461, endPoint x: 551, endPoint y: 463, distance: 90.3
click at [551, 479] on div "[PERSON_NAME], I am confirming our appointment for [DATE] at (DATE/TIME). If yo…" at bounding box center [457, 499] width 331 height 41
click at [473, 498] on div "[PERSON_NAME], I am confirming our appointment for [DATE] at 3.30 pm. If you ne…" at bounding box center [464, 502] width 345 height 47
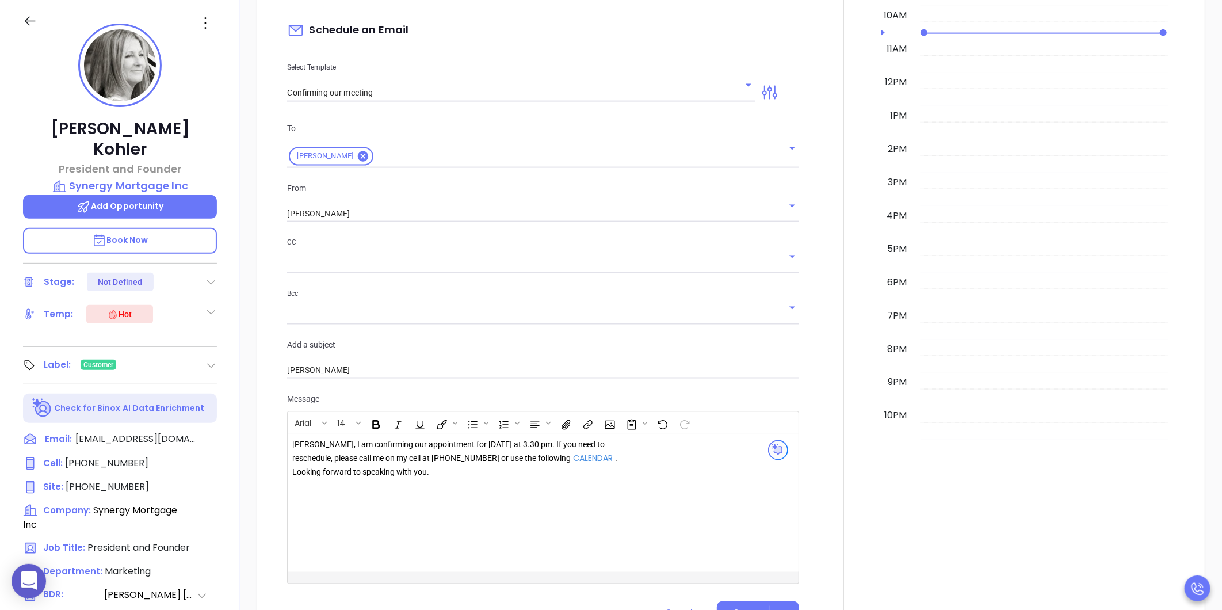
scroll to position [1022, 0]
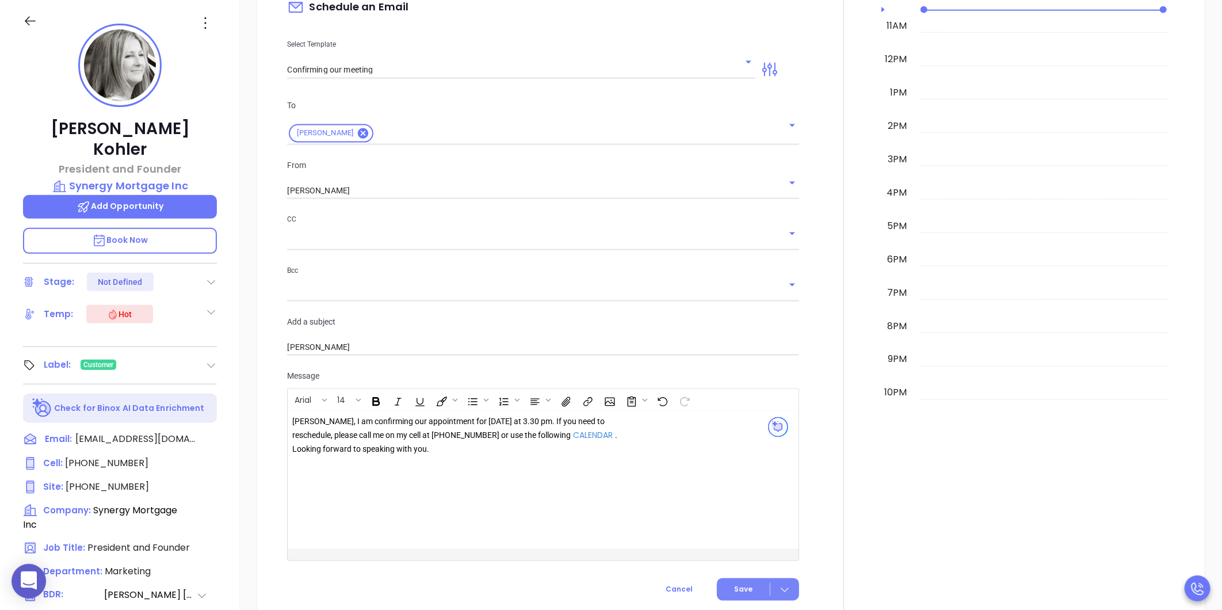
click at [739, 584] on span "Save" at bounding box center [743, 589] width 18 height 10
